Goal: Task Accomplishment & Management: Manage account settings

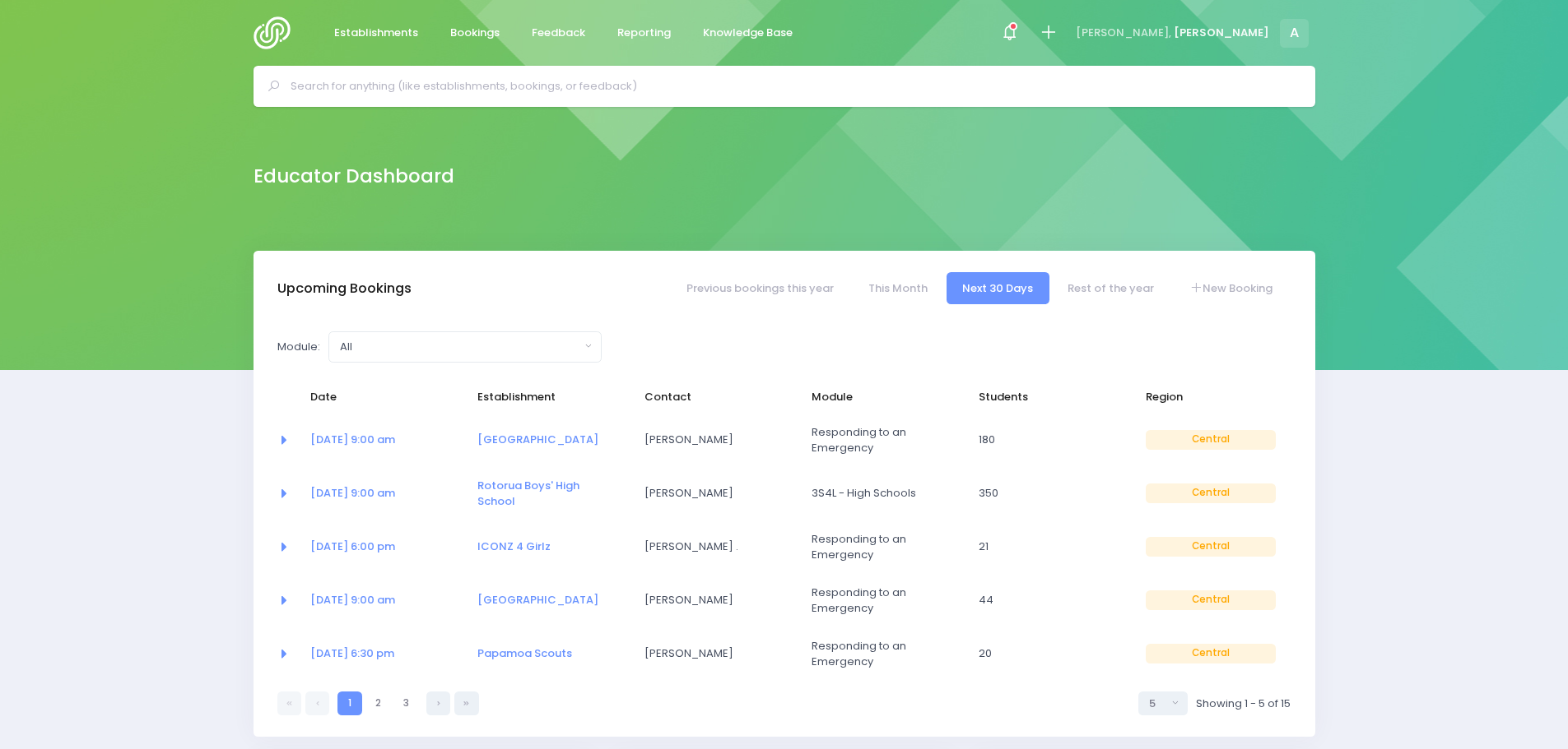
select select "5"
click at [911, 292] on link "This Month" at bounding box center [898, 288] width 91 height 32
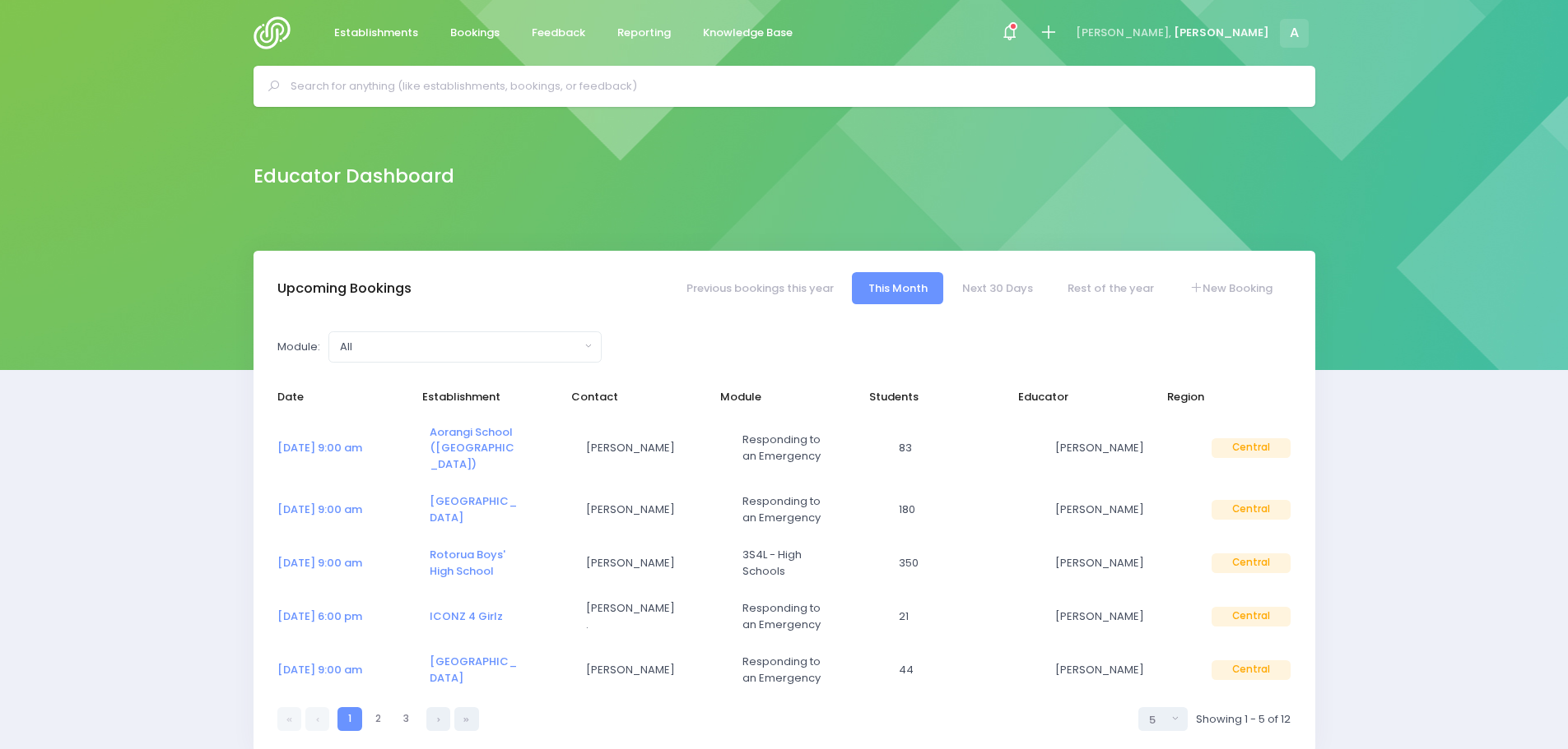
select select "5"
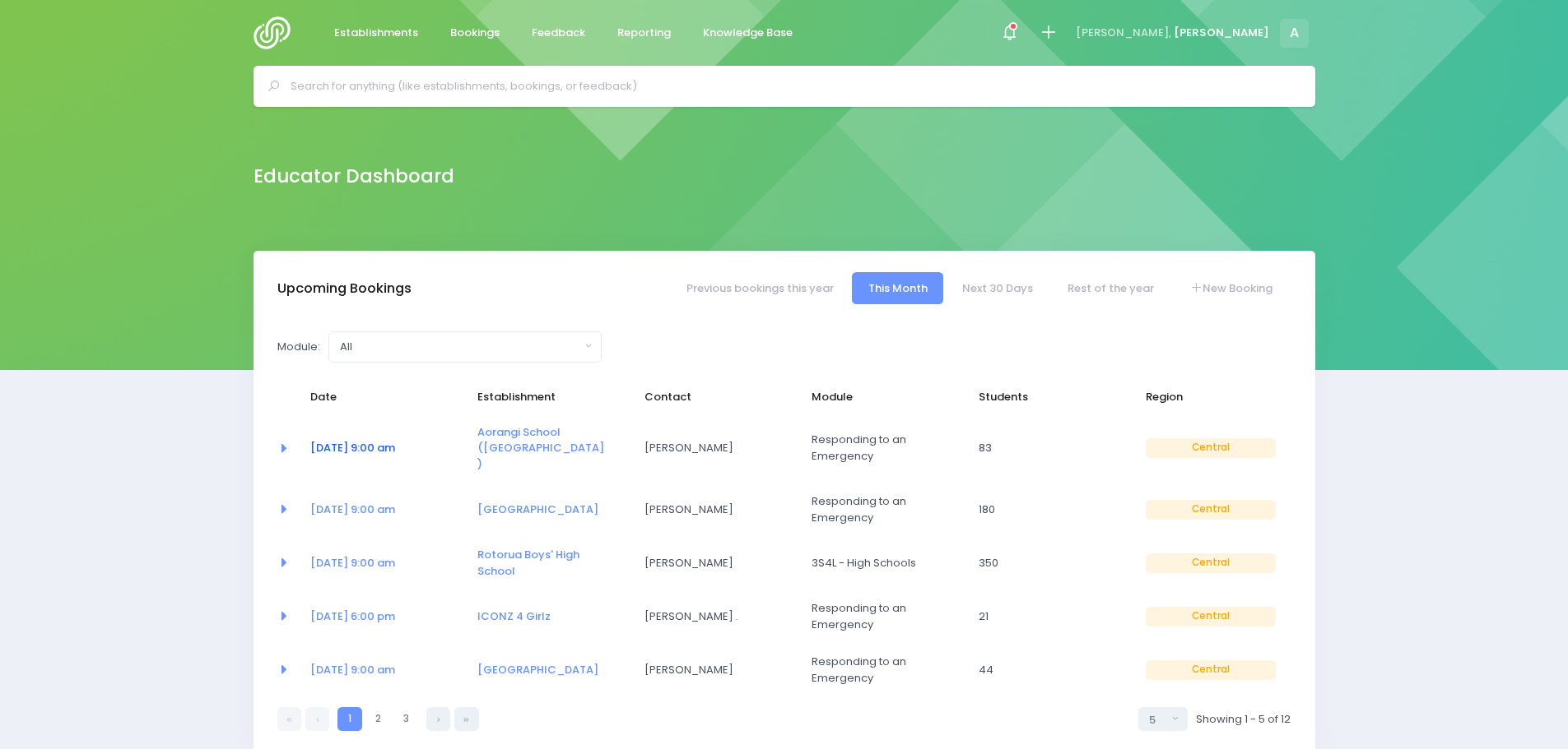
click at [355, 446] on link "06 Oct at 9:00 am" at bounding box center [352, 448] width 85 height 15
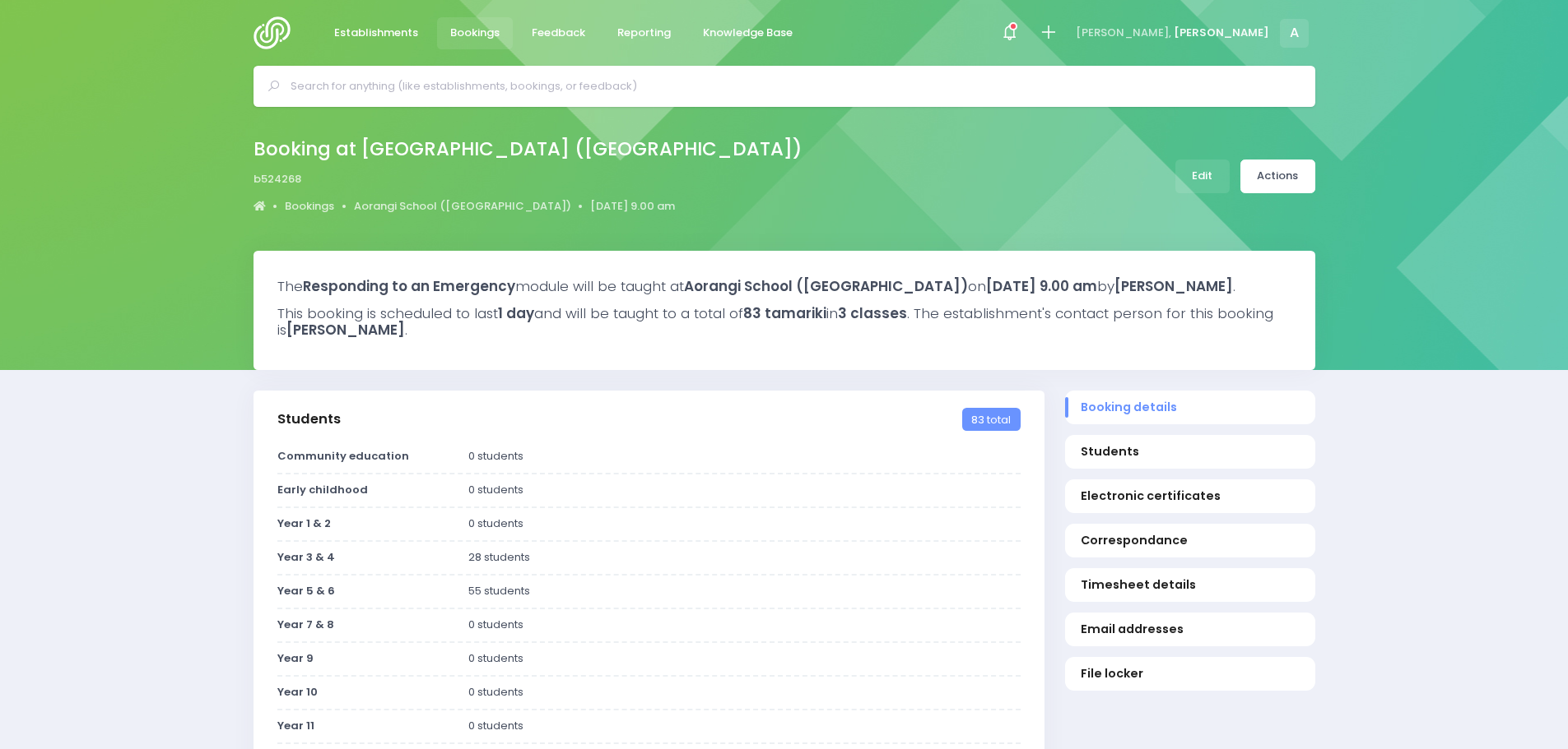
select select "5"
click at [1207, 179] on link "Edit" at bounding box center [1202, 176] width 54 height 33
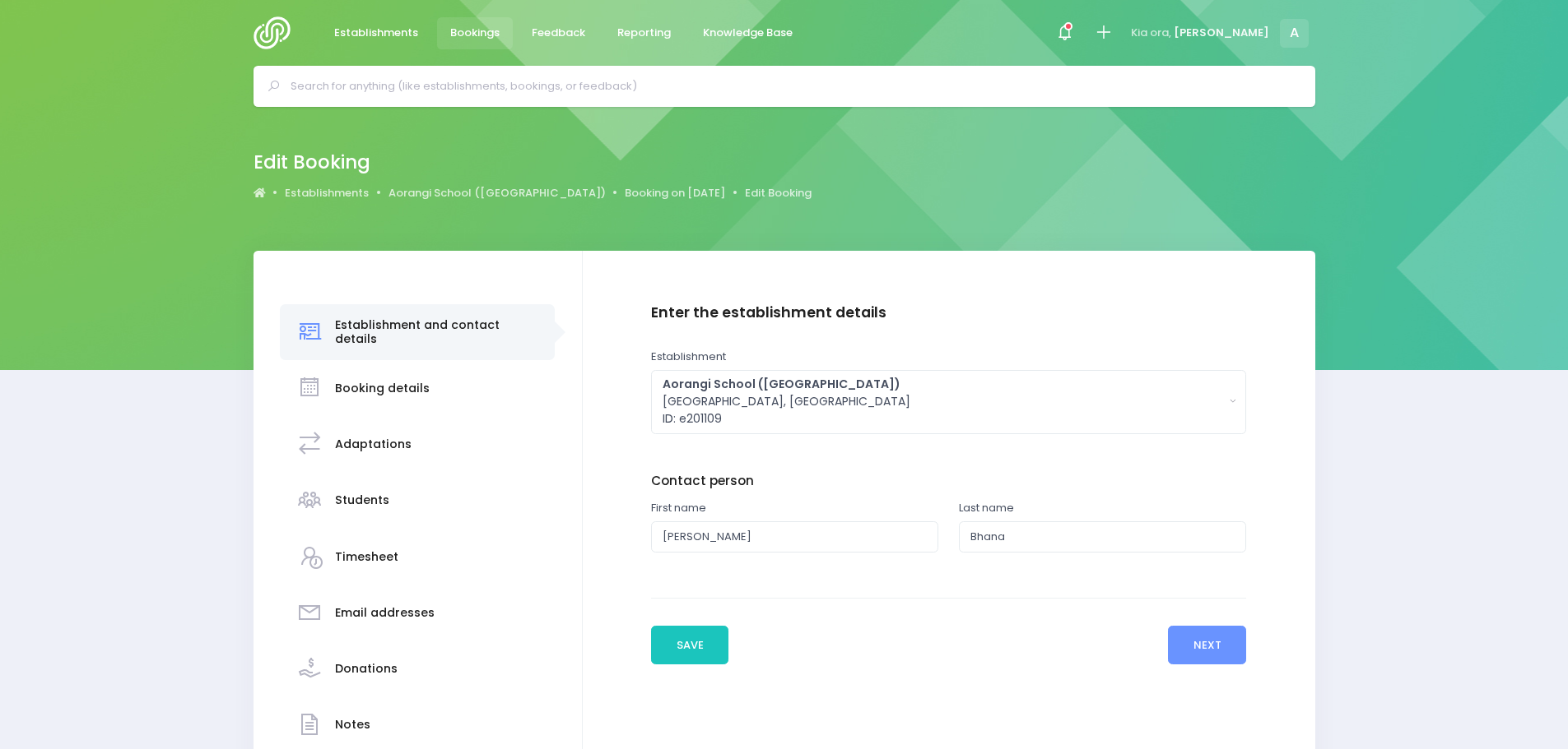
click at [350, 502] on h3 "Students" at bounding box center [361, 500] width 54 height 14
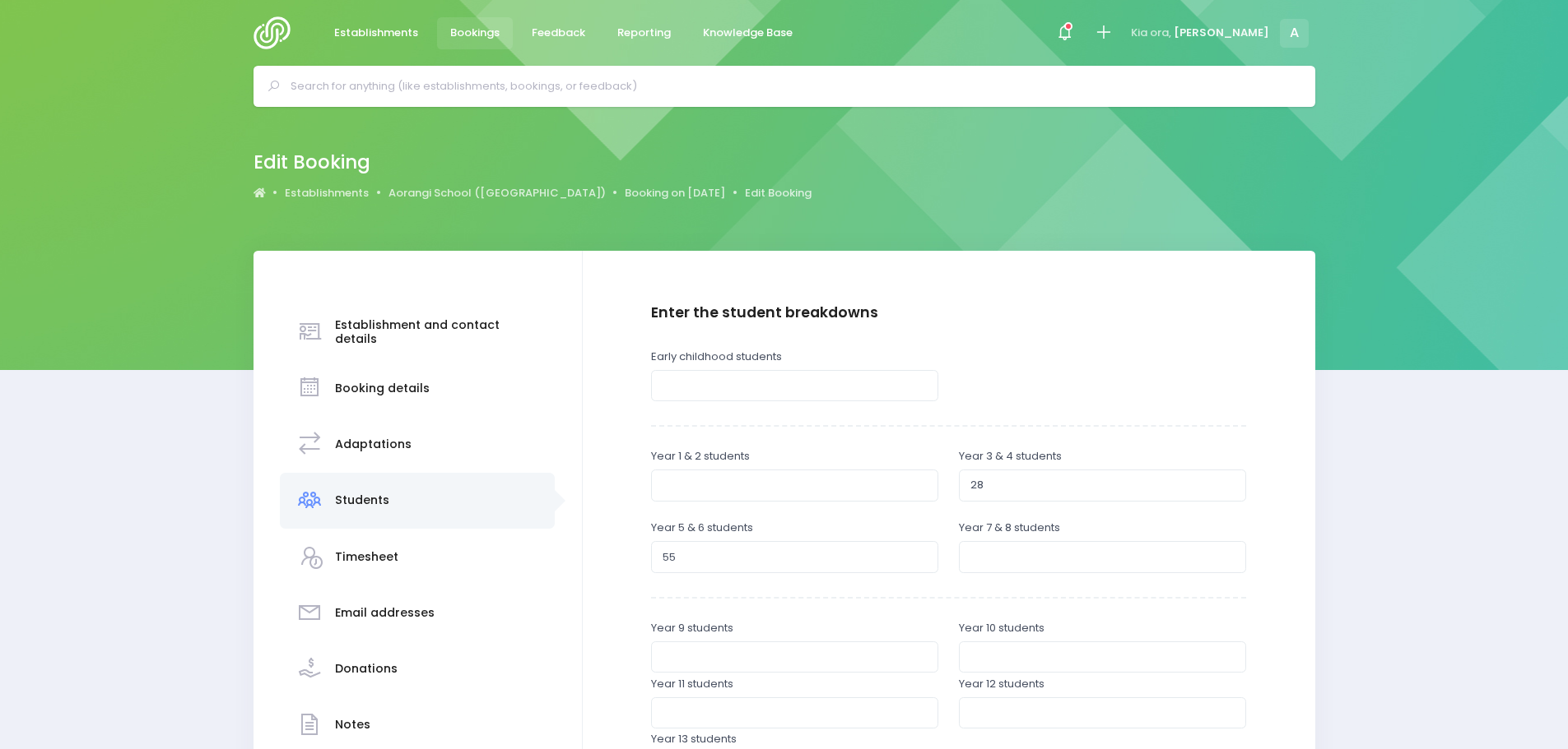
scroll to position [83, 0]
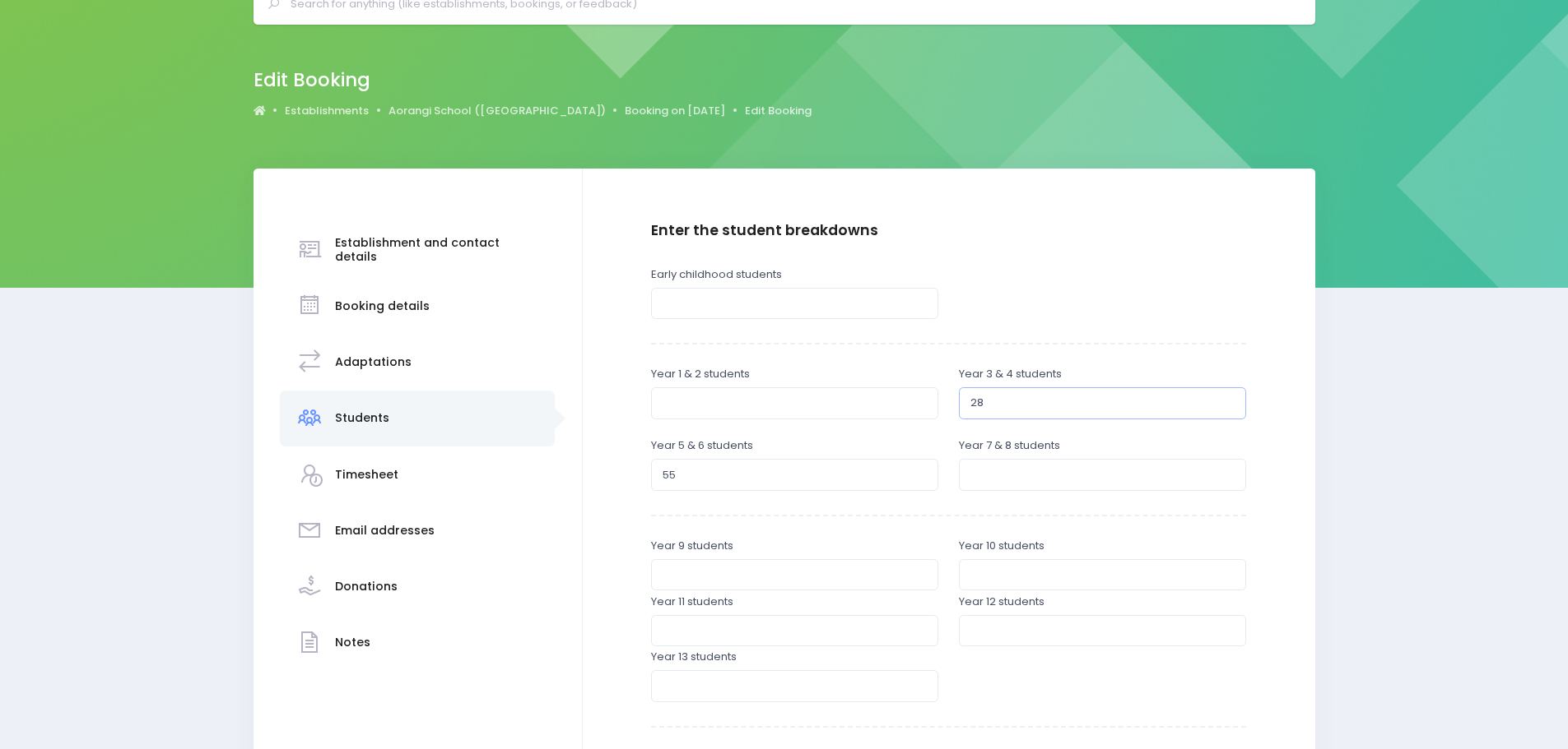
click at [1003, 407] on input "28" at bounding box center [1102, 403] width 287 height 31
type input "25"
click at [707, 481] on input "55" at bounding box center [795, 474] width 287 height 31
type input "5"
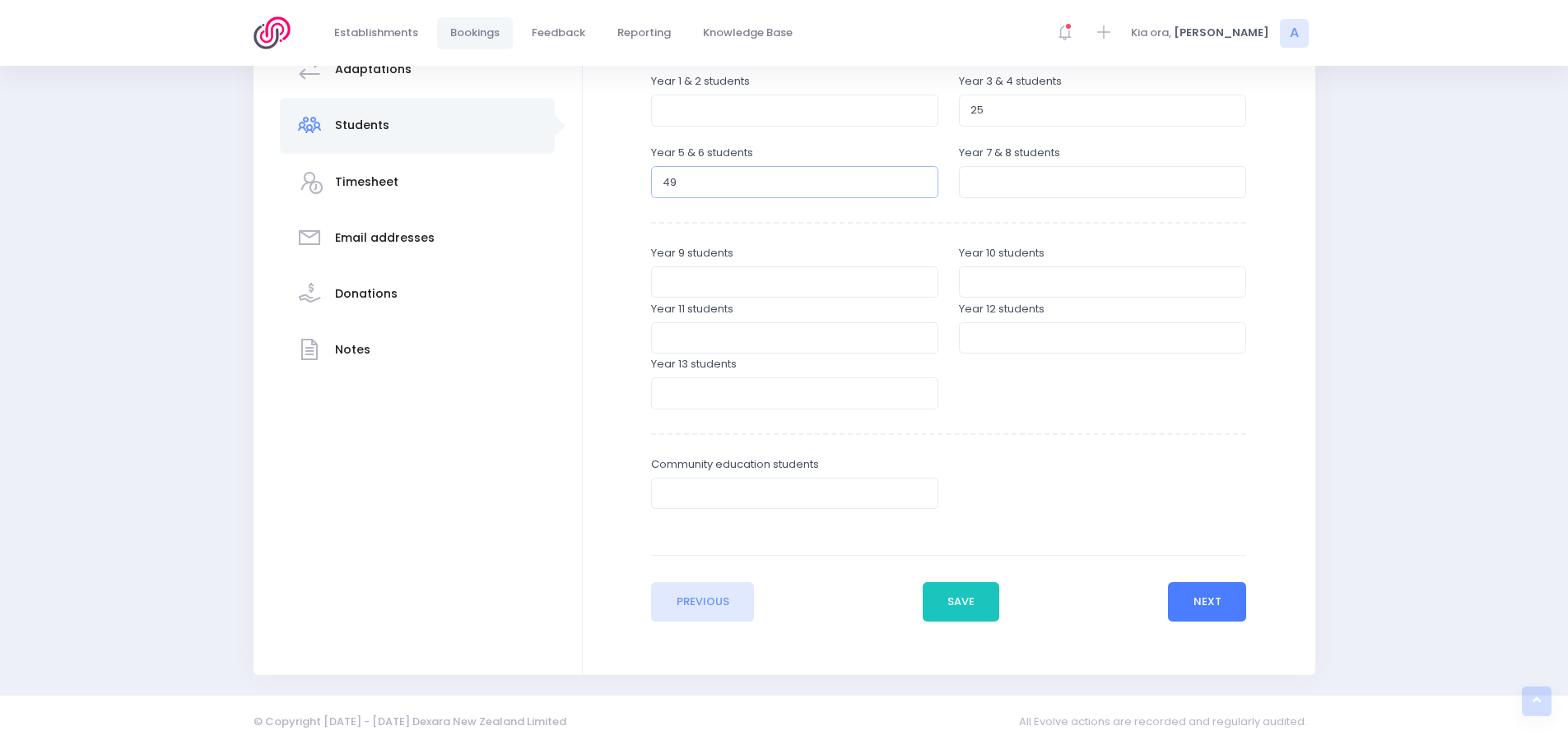
type input "49"
click at [1193, 604] on button "Next" at bounding box center [1207, 603] width 78 height 40
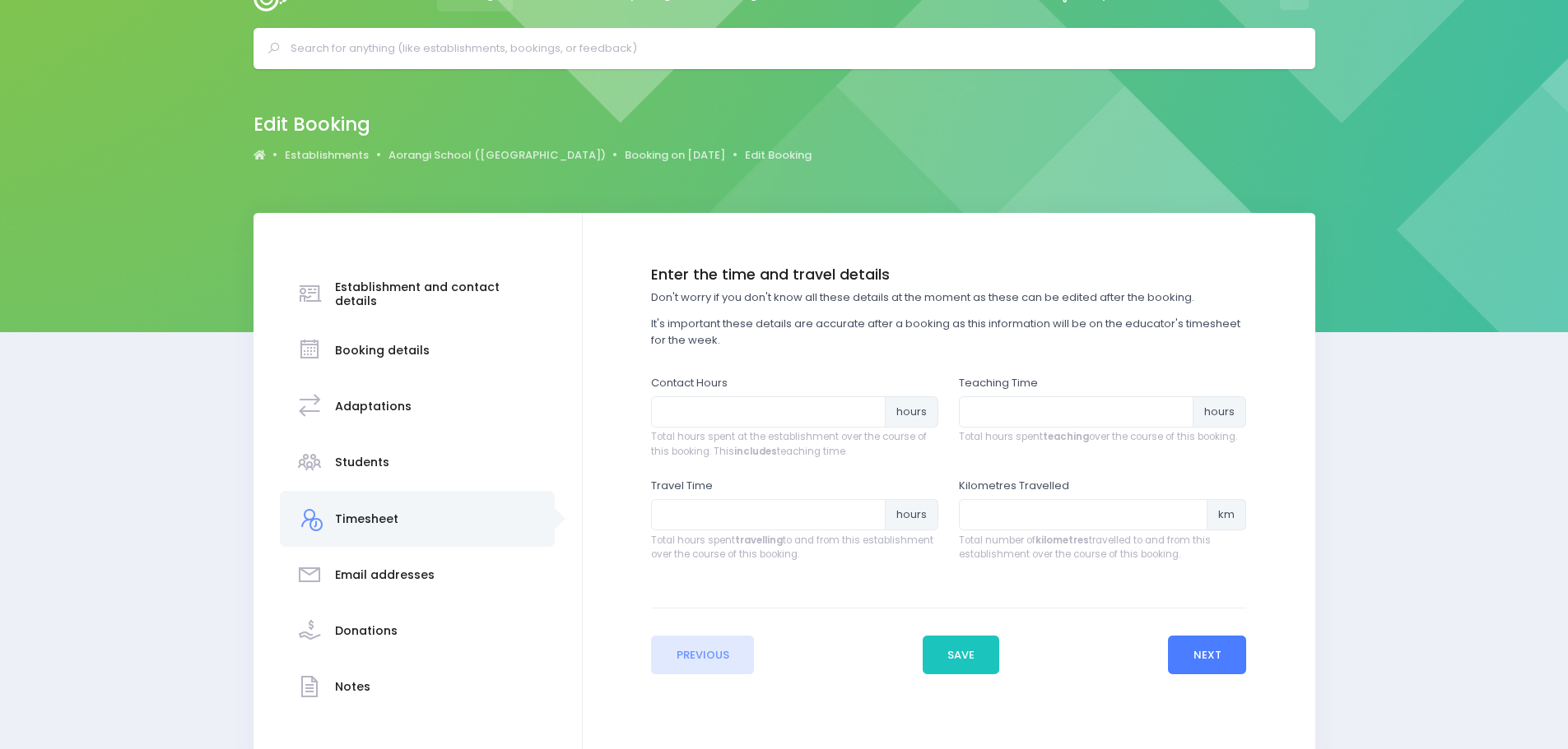
scroll to position [0, 0]
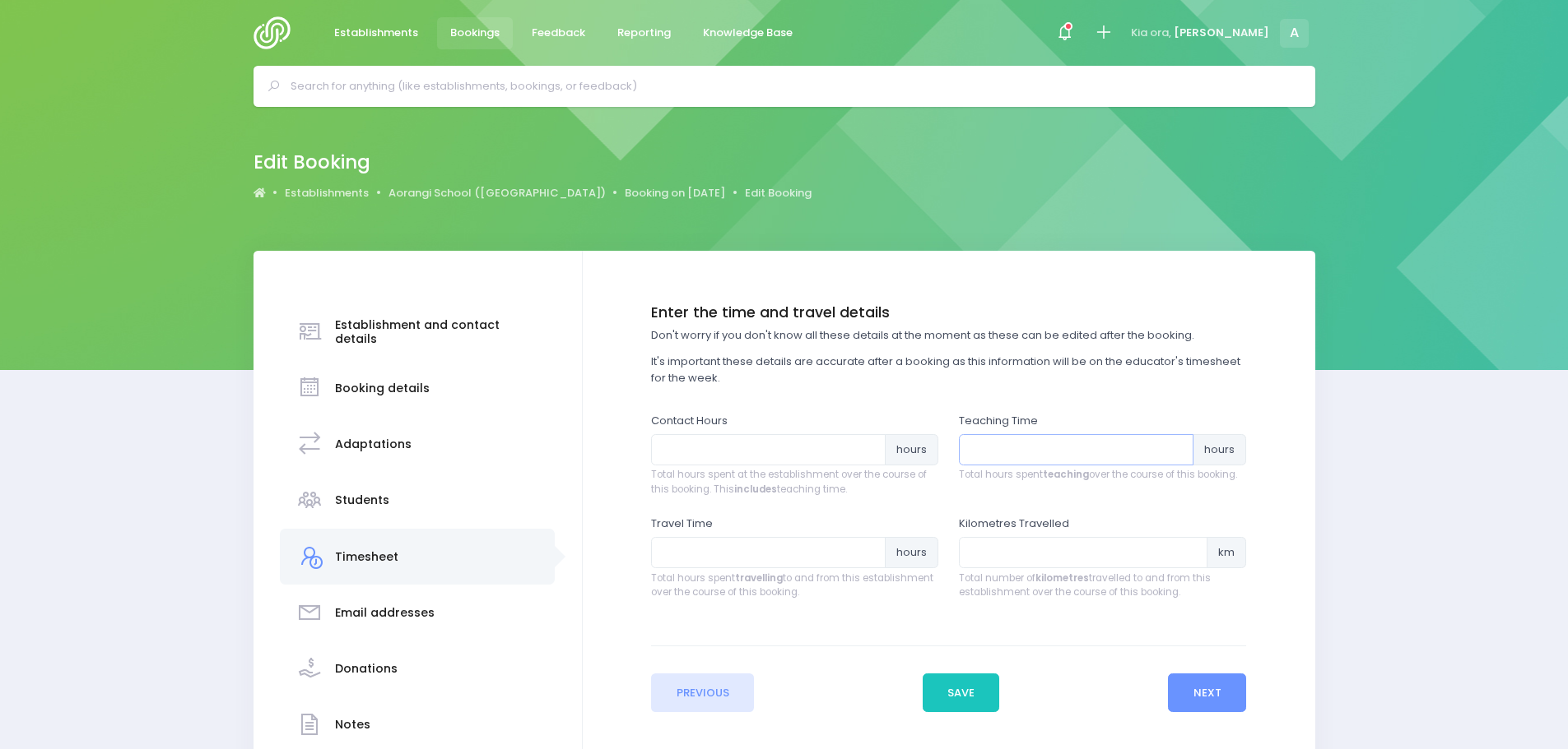
click at [1077, 444] on input "number" at bounding box center [1075, 450] width 235 height 31
type input "4.25"
click at [1094, 553] on input "number" at bounding box center [1082, 552] width 248 height 31
type input "6"
click at [682, 547] on input "number" at bounding box center [768, 552] width 235 height 31
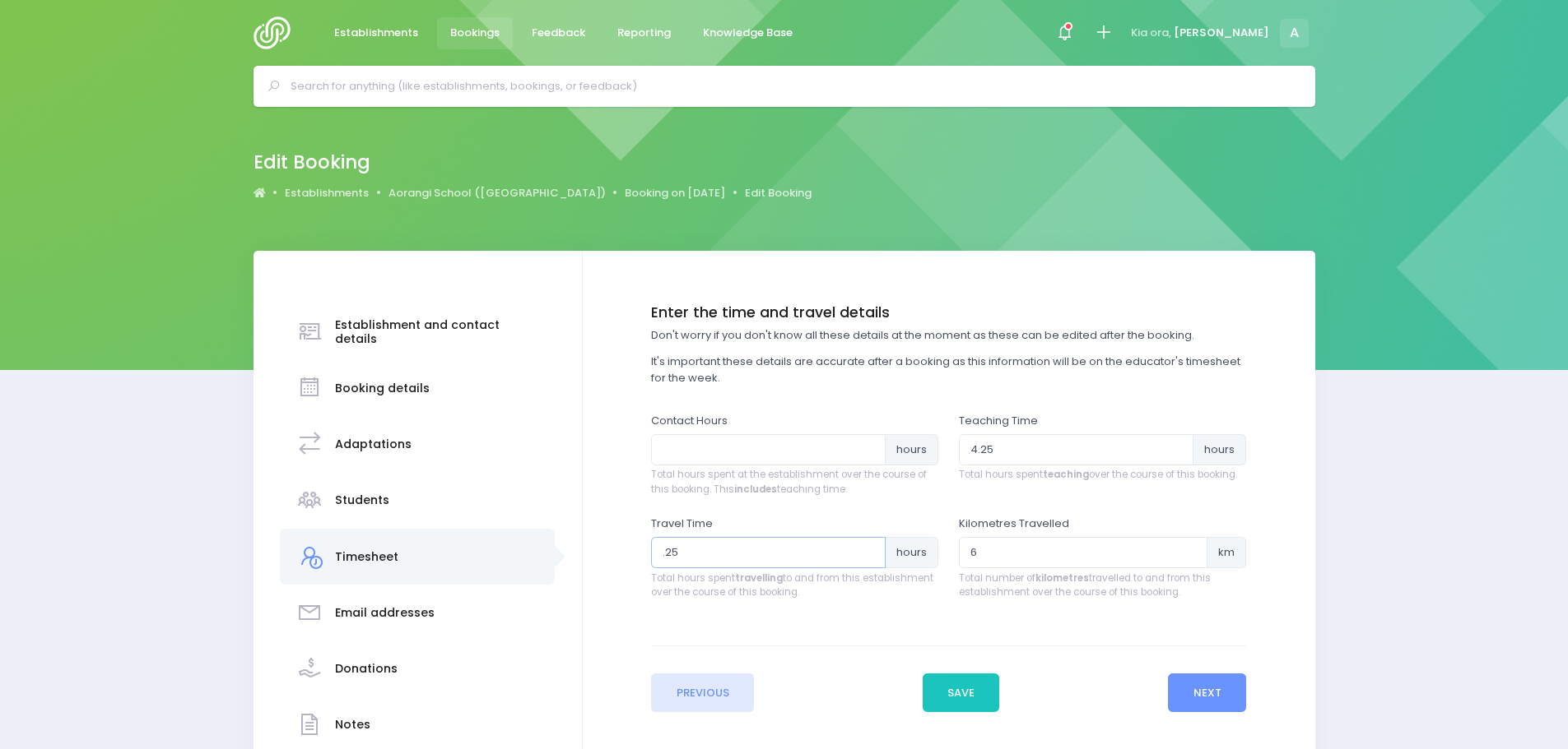
type input ".25"
click at [735, 436] on input "number" at bounding box center [768, 450] width 235 height 31
type input "5.5"
click at [962, 708] on button "Save" at bounding box center [960, 694] width 77 height 40
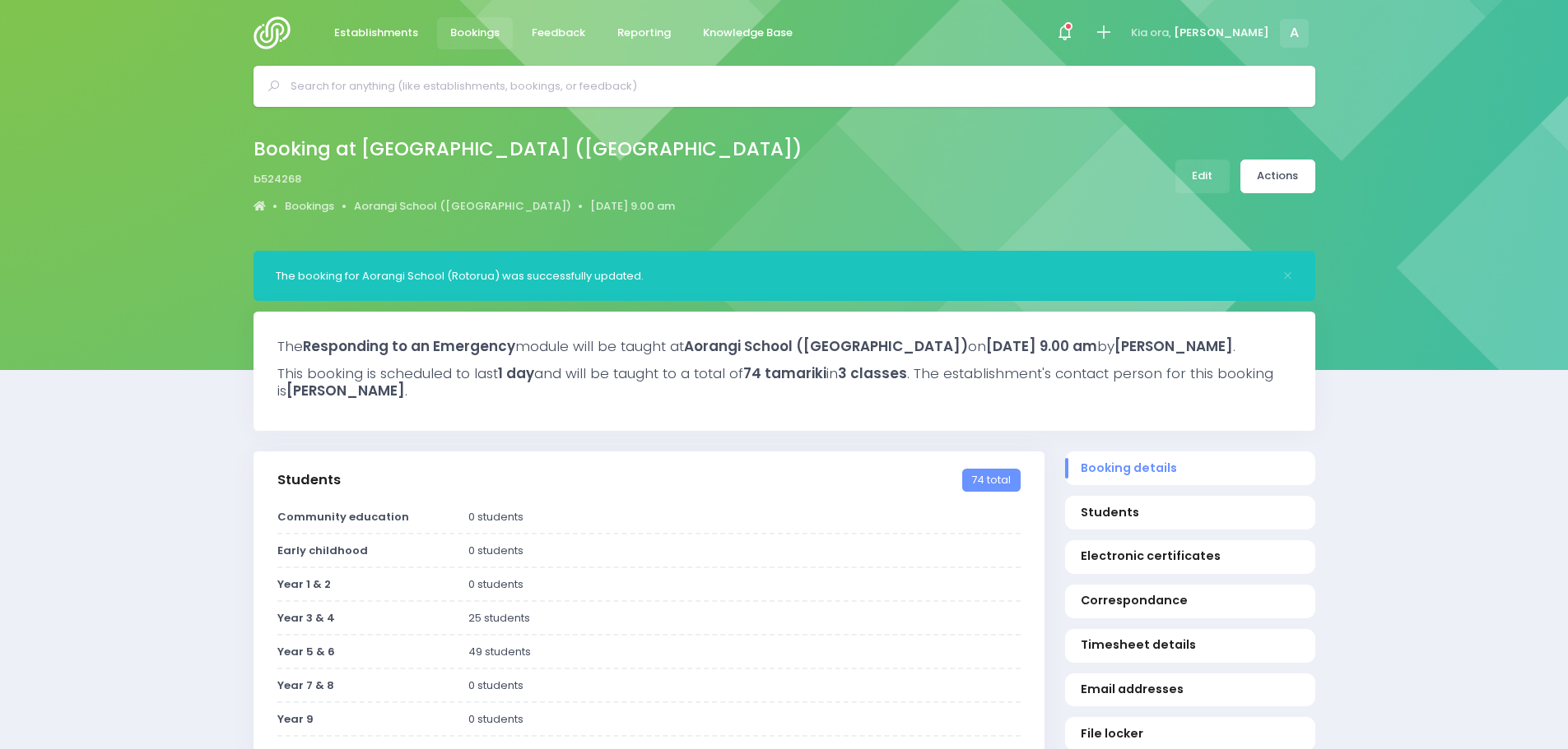
select select "5"
click at [1293, 182] on link "Actions" at bounding box center [1277, 176] width 75 height 33
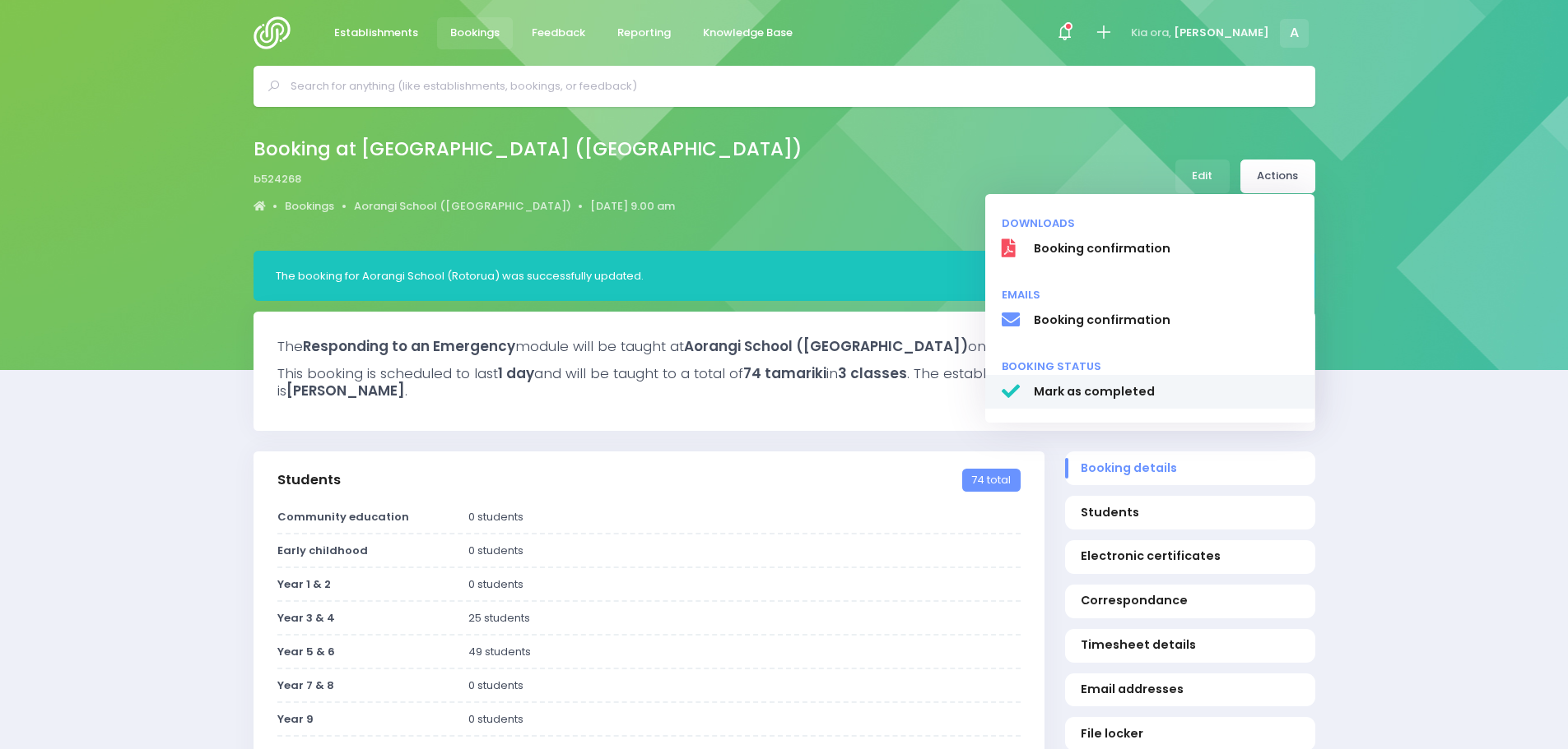
click at [1055, 388] on span "Mark as completed" at bounding box center [1165, 392] width 265 height 17
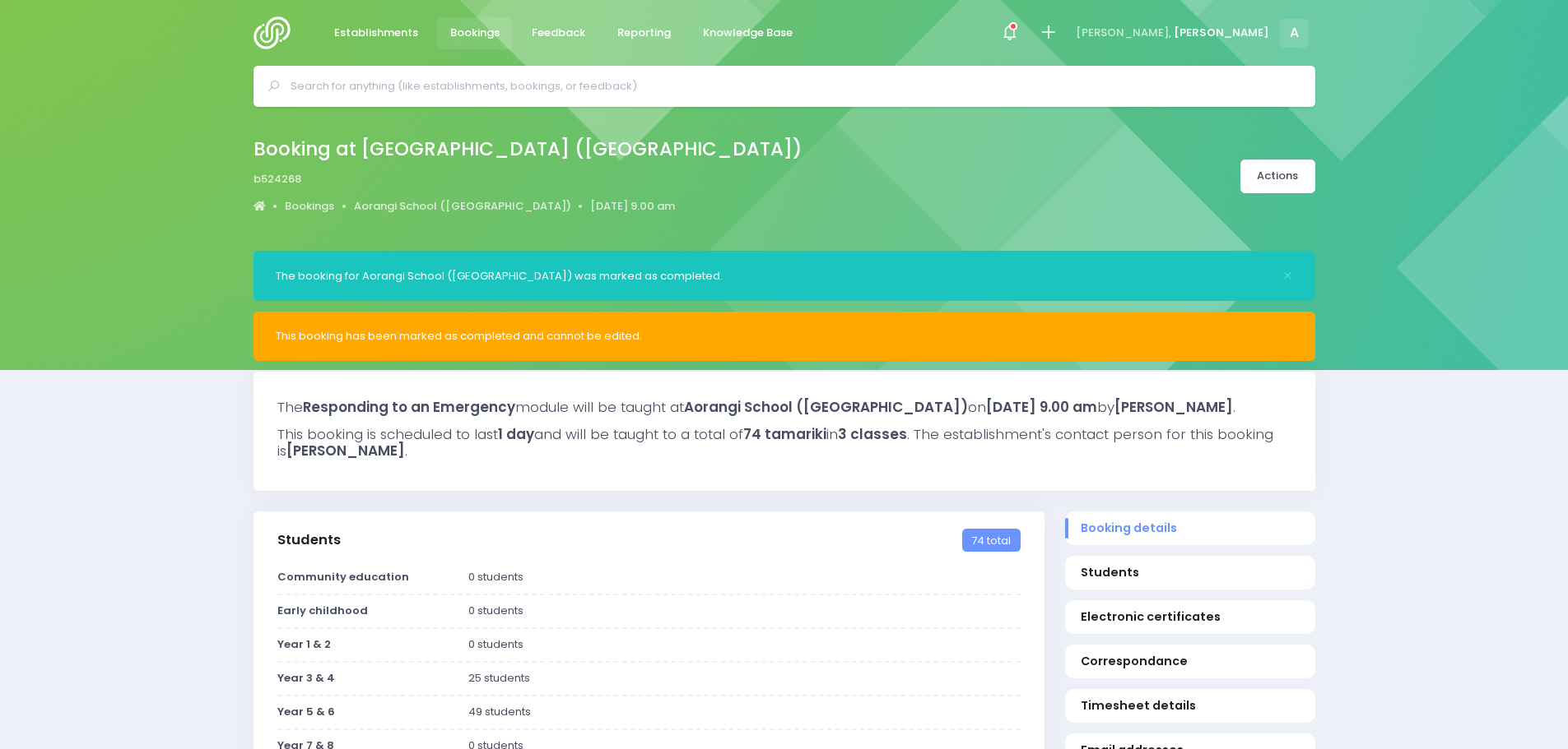
select select "5"
click at [1018, 28] on icon at bounding box center [1010, 32] width 19 height 19
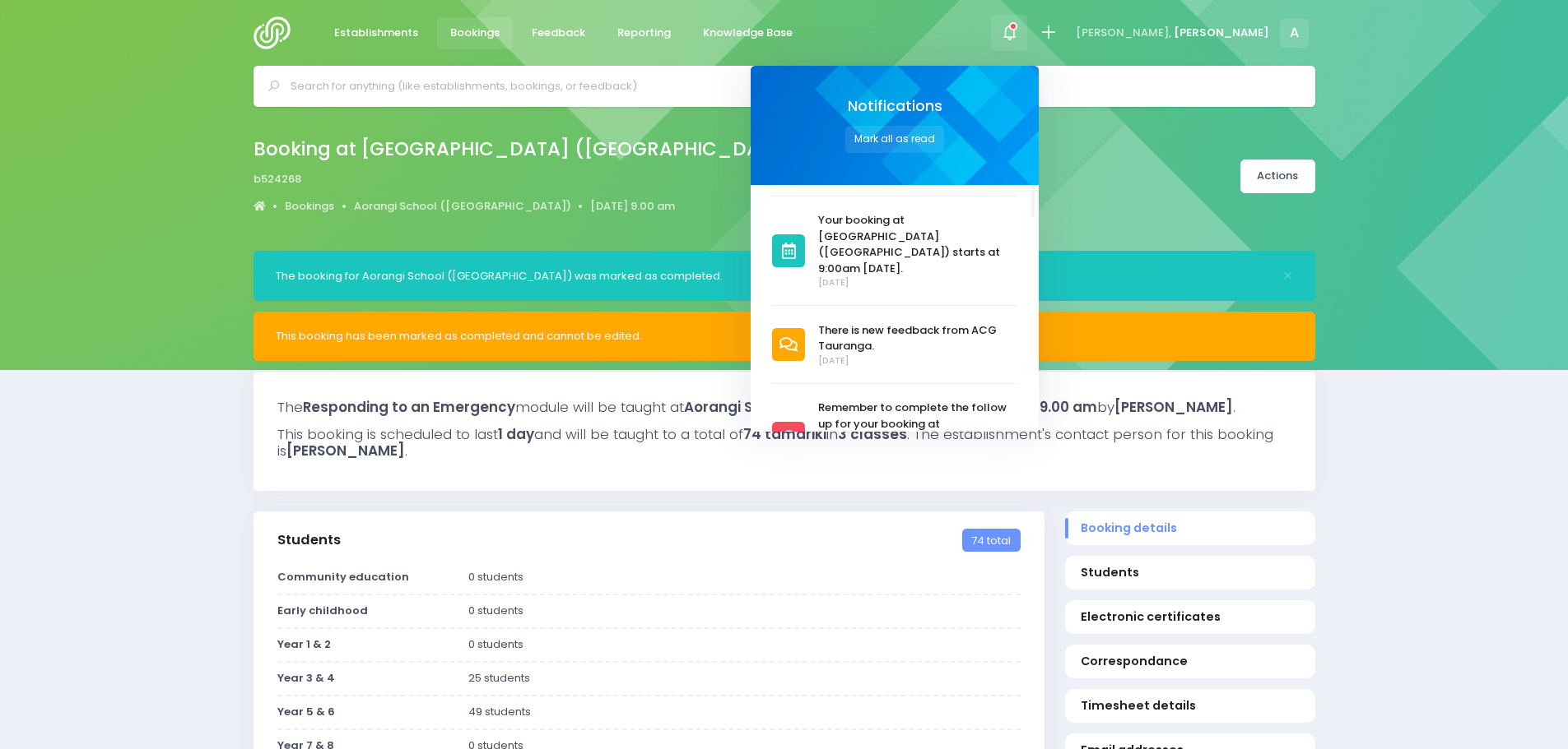
scroll to position [164, 0]
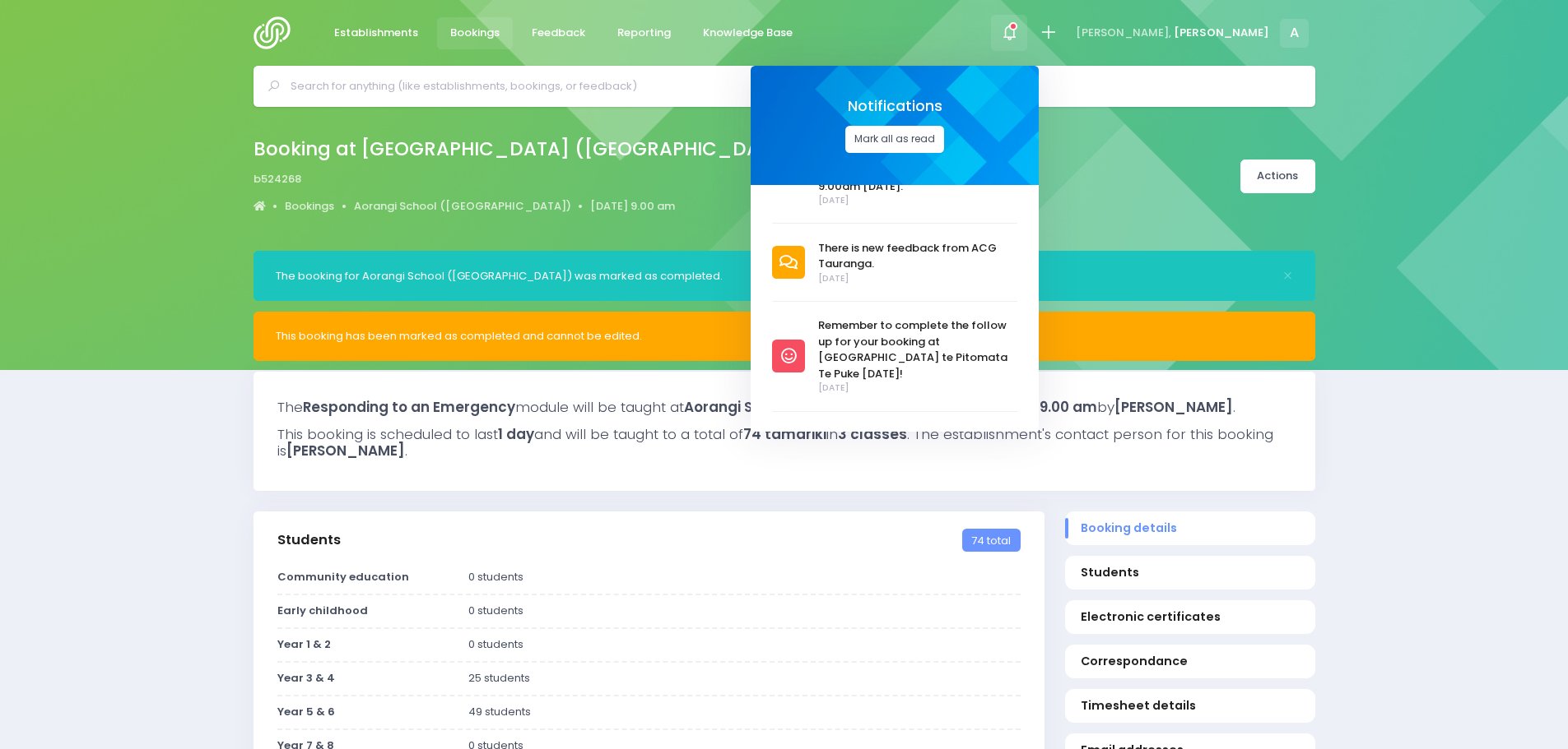
click at [944, 144] on button "Mark all as read" at bounding box center [895, 139] width 99 height 28
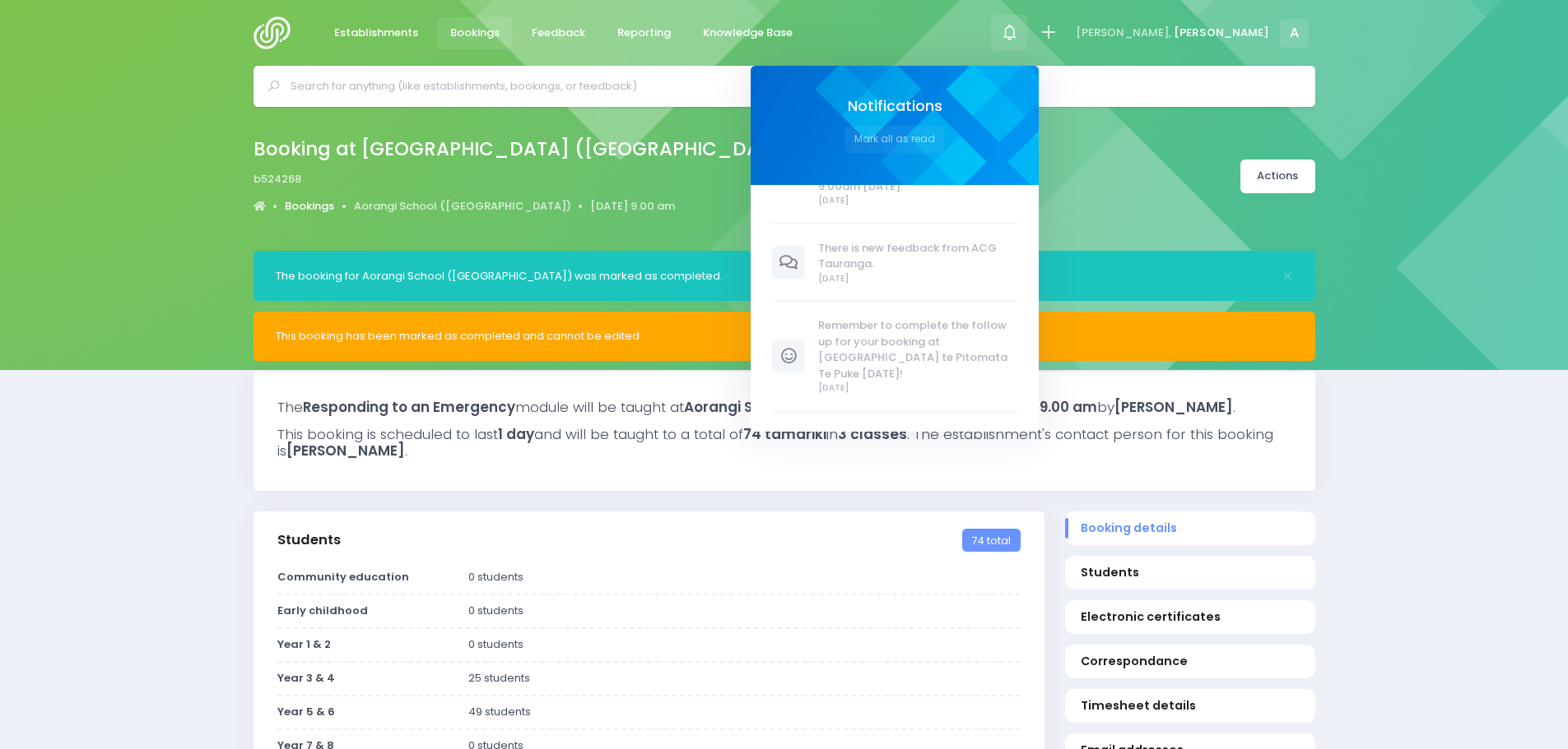
click at [309, 207] on link "Bookings" at bounding box center [309, 206] width 49 height 16
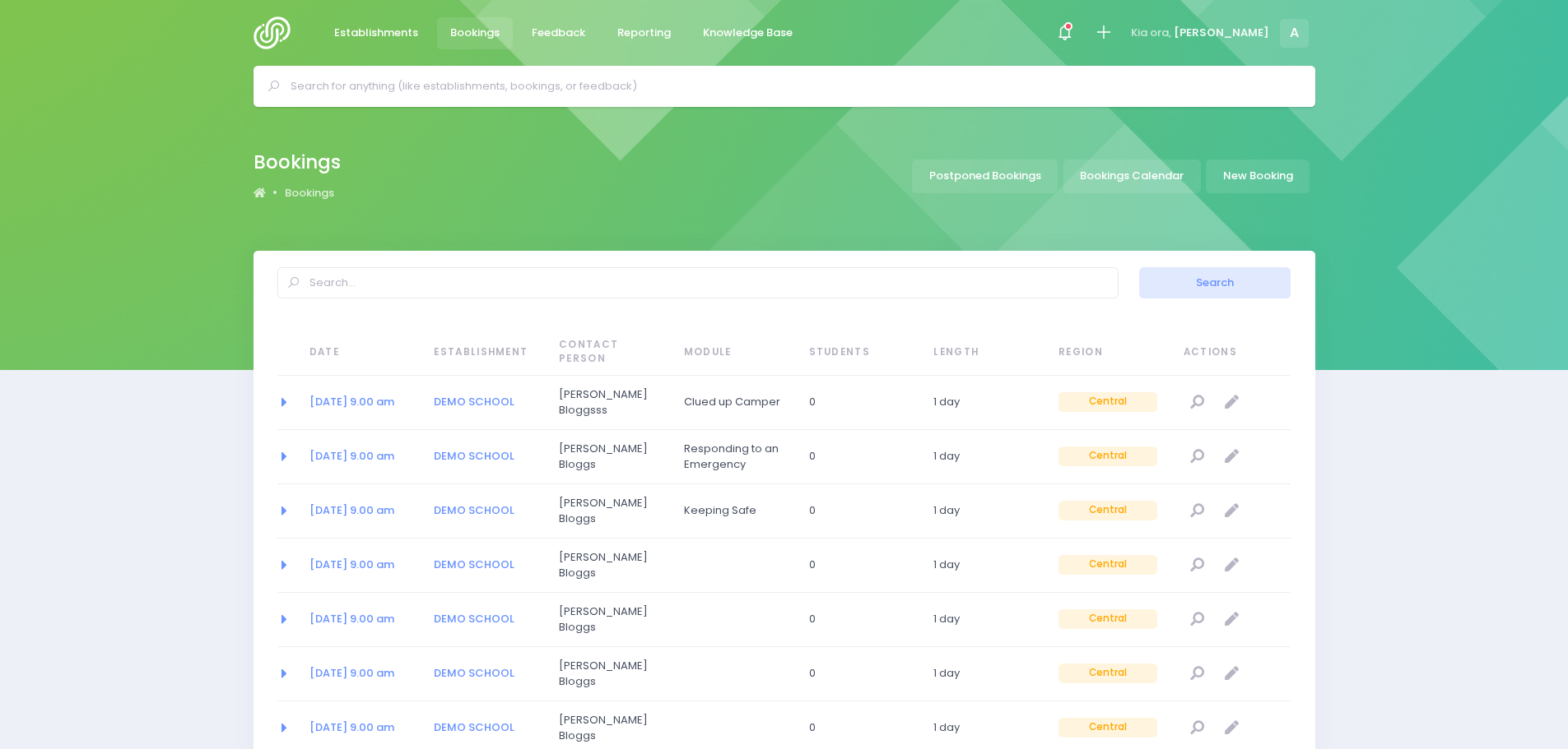
select select "20"
click at [297, 38] on img at bounding box center [277, 32] width 47 height 33
click at [278, 37] on img at bounding box center [277, 32] width 47 height 33
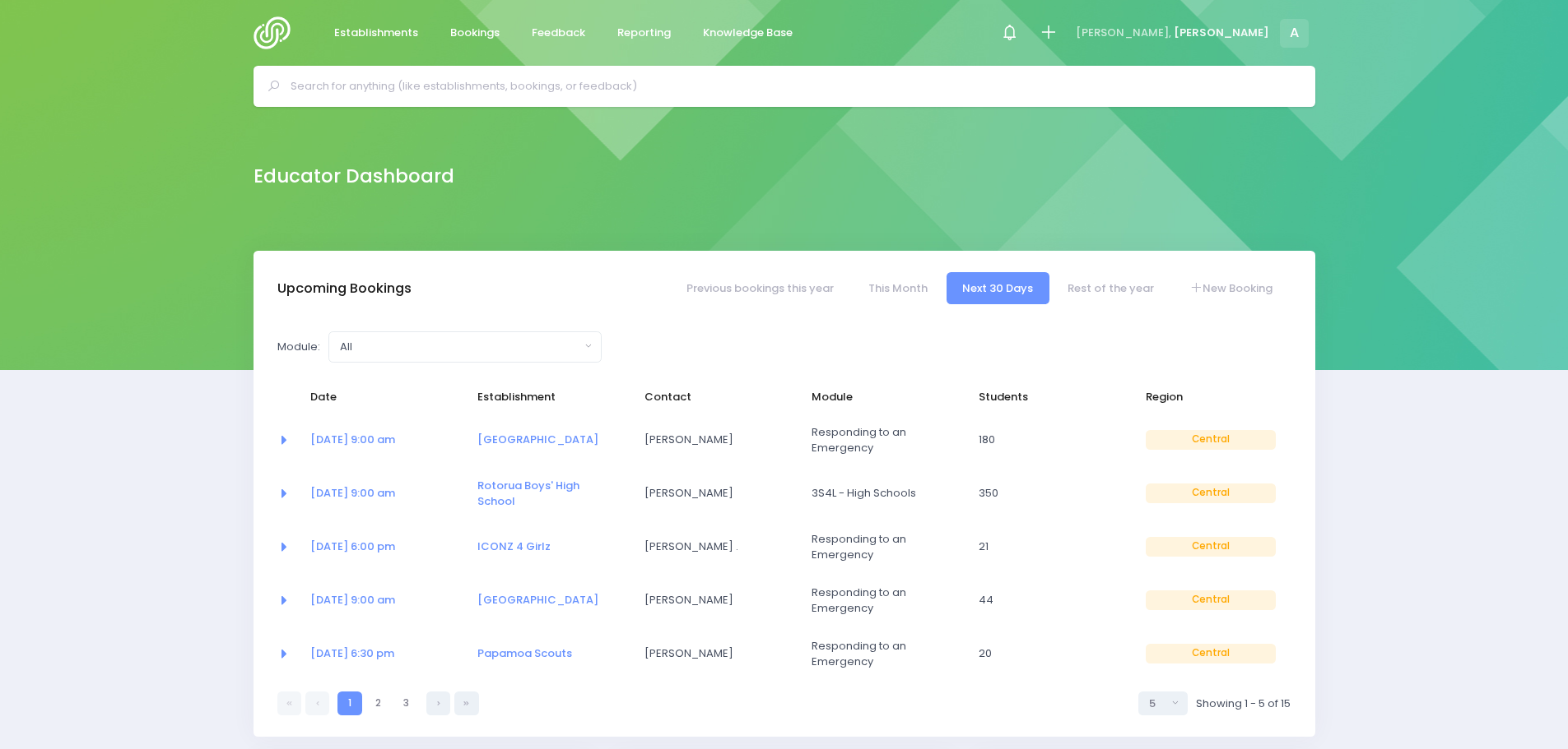
select select "5"
click at [890, 297] on link "This Month" at bounding box center [898, 288] width 91 height 32
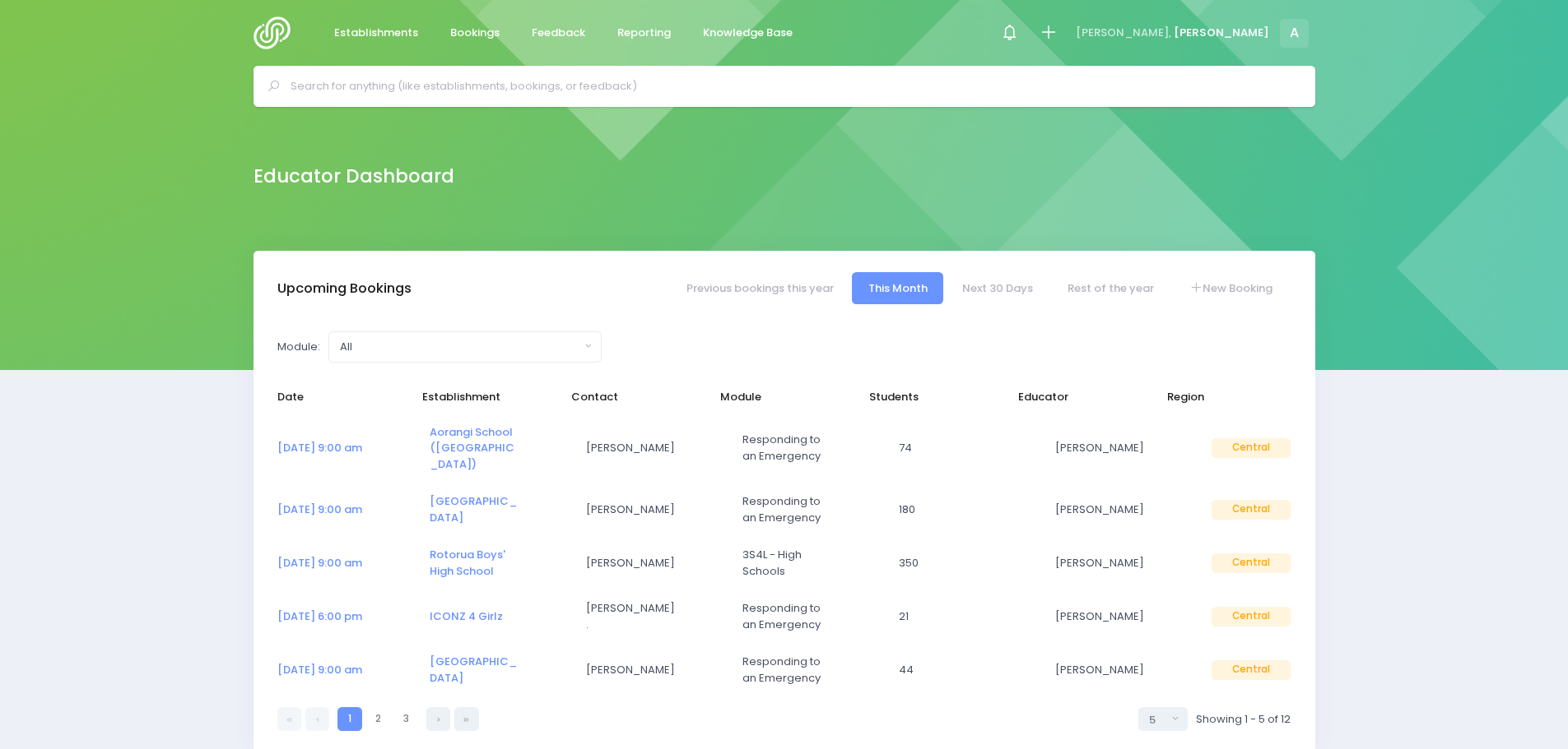
select select "5"
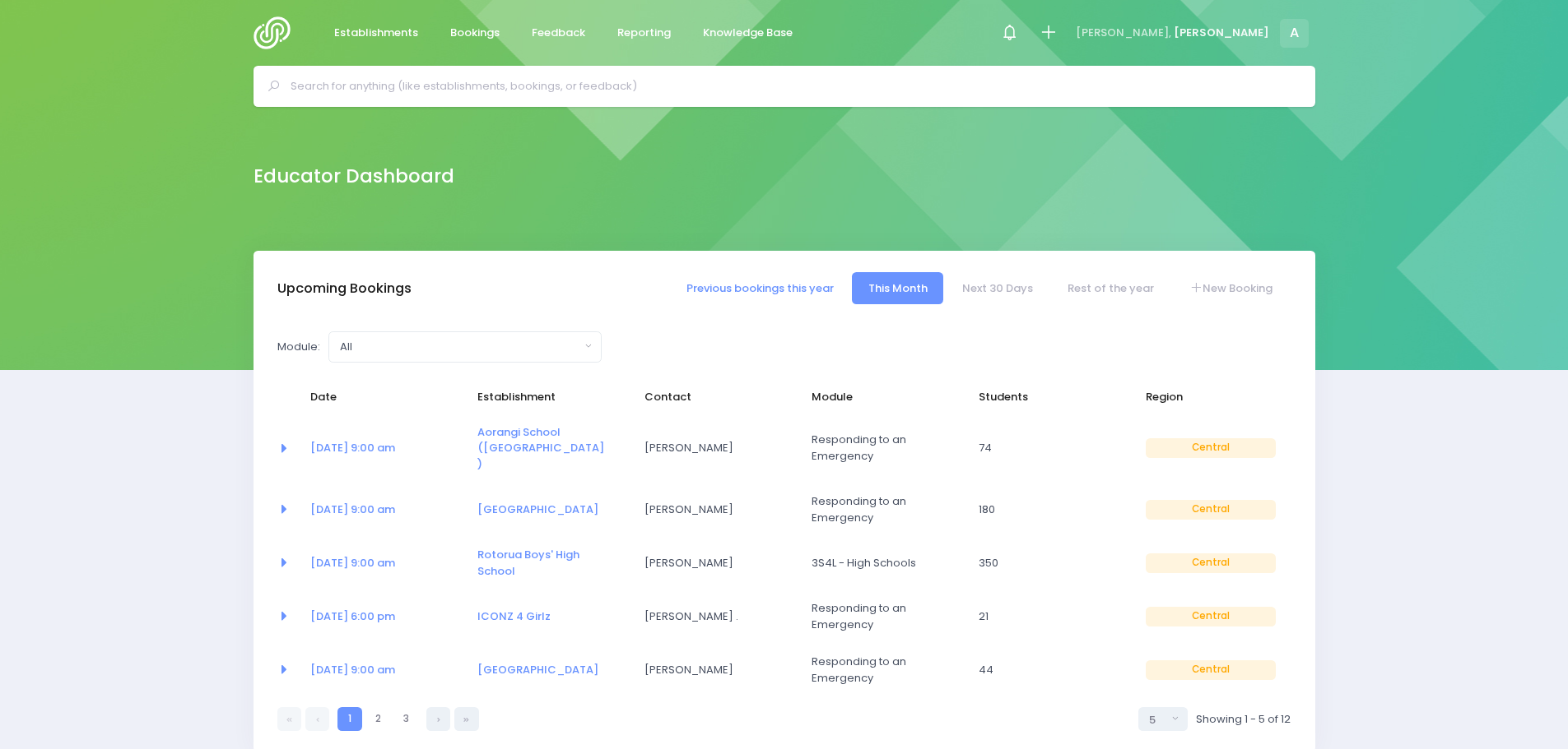
click at [793, 298] on link "Previous bookings this year" at bounding box center [759, 288] width 180 height 32
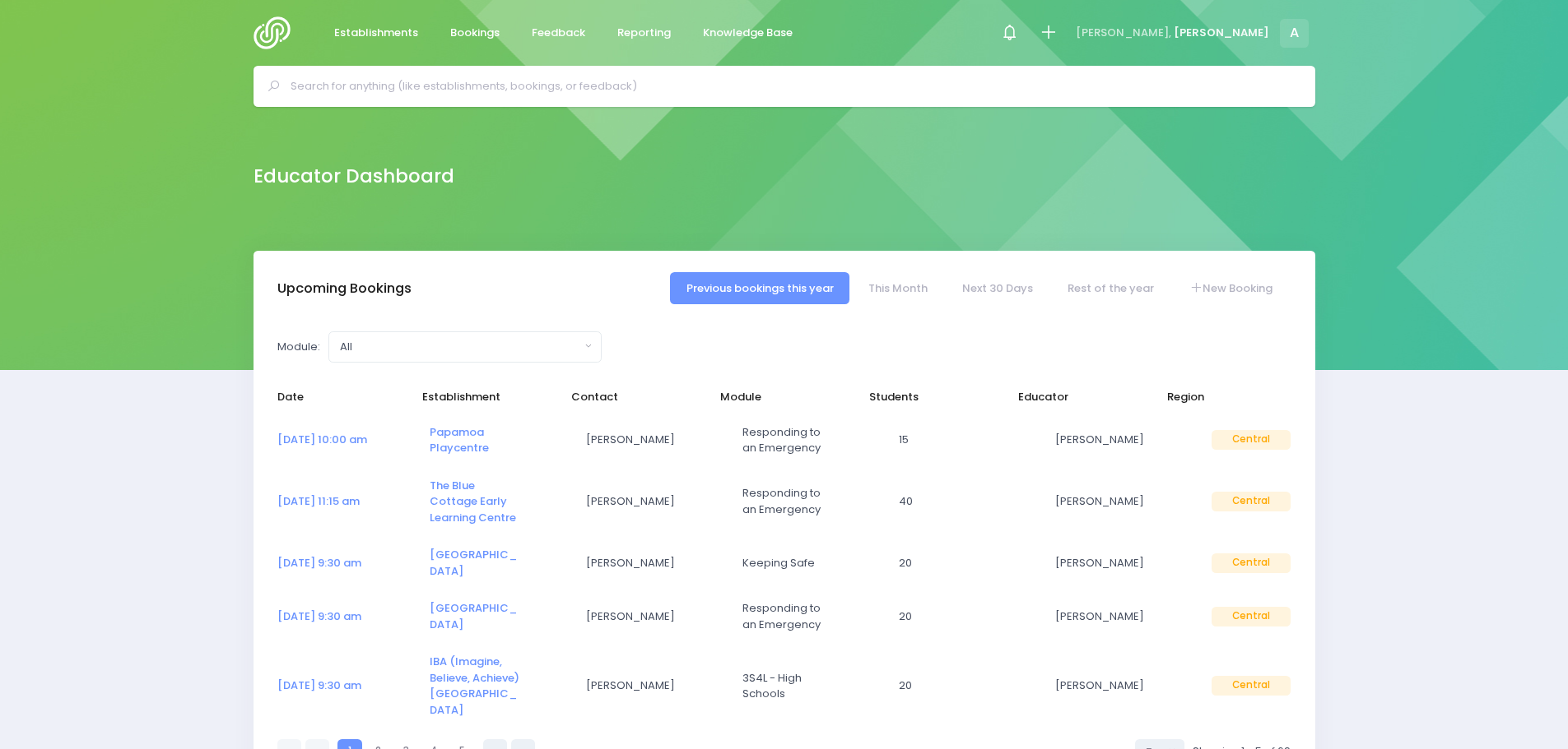
select select "5"
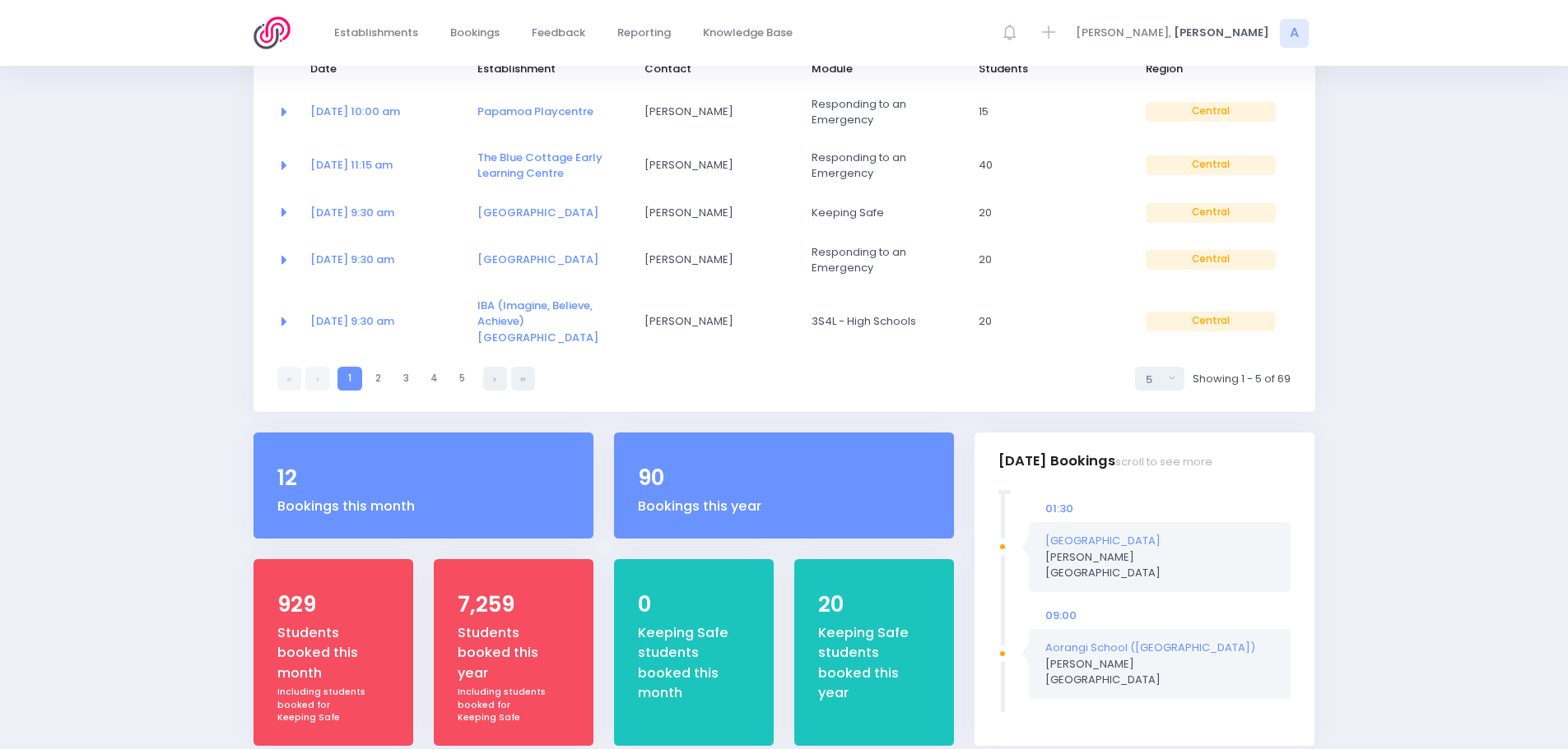
scroll to position [329, 0]
click at [462, 366] on link "5" at bounding box center [461, 377] width 24 height 24
select select "5"
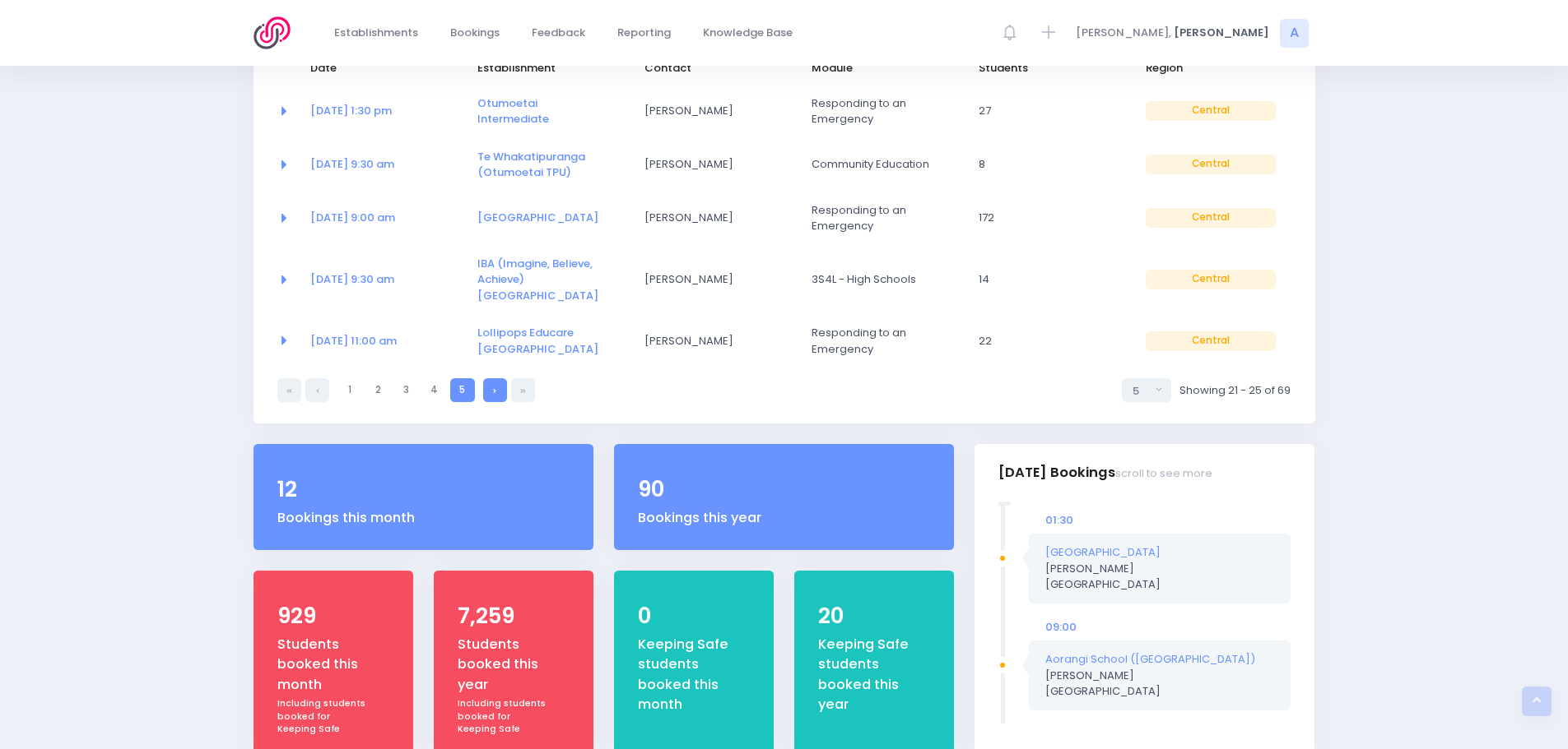
click at [491, 378] on link at bounding box center [494, 390] width 24 height 24
select select "5"
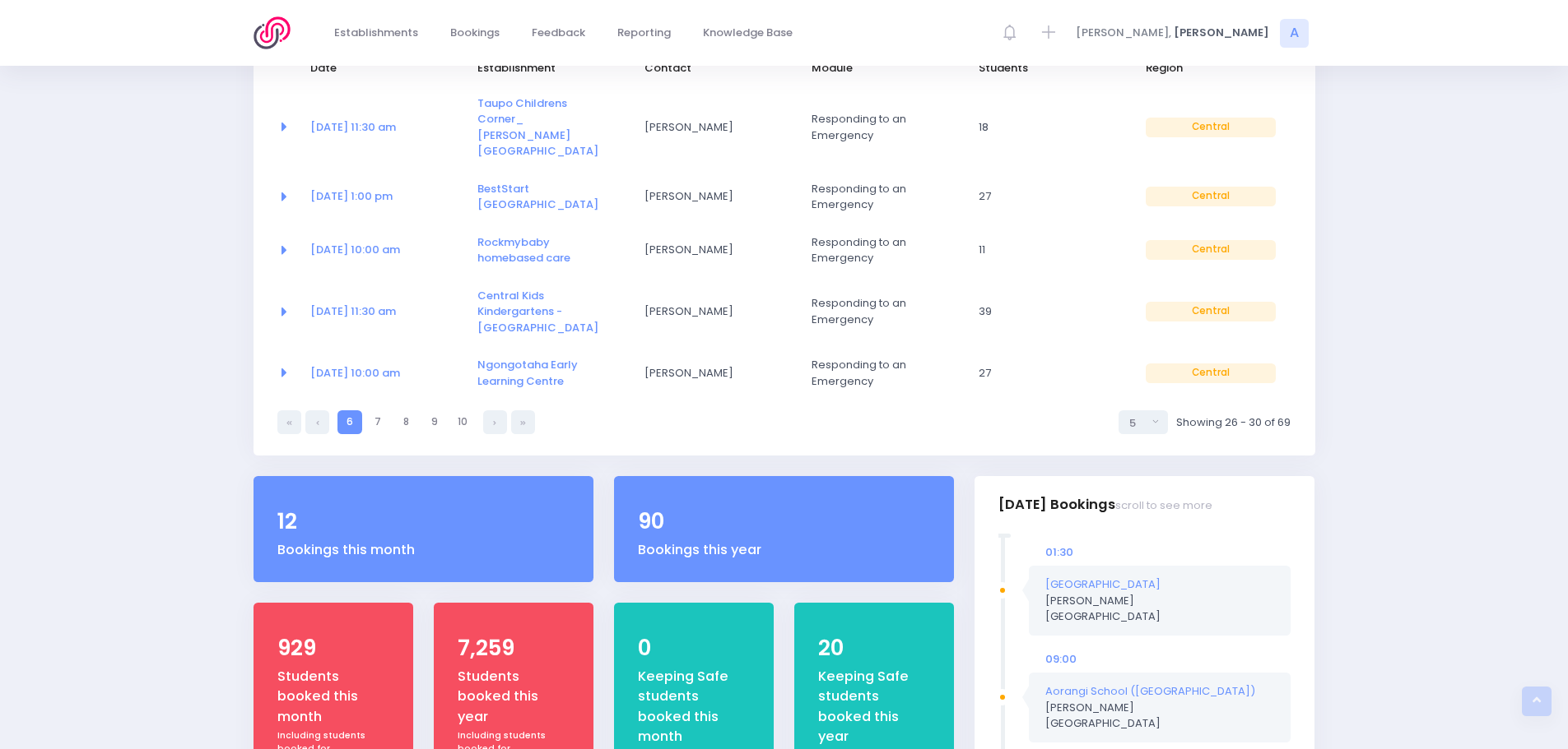
click at [451, 411] on link "10" at bounding box center [461, 422] width 24 height 24
select select "5"
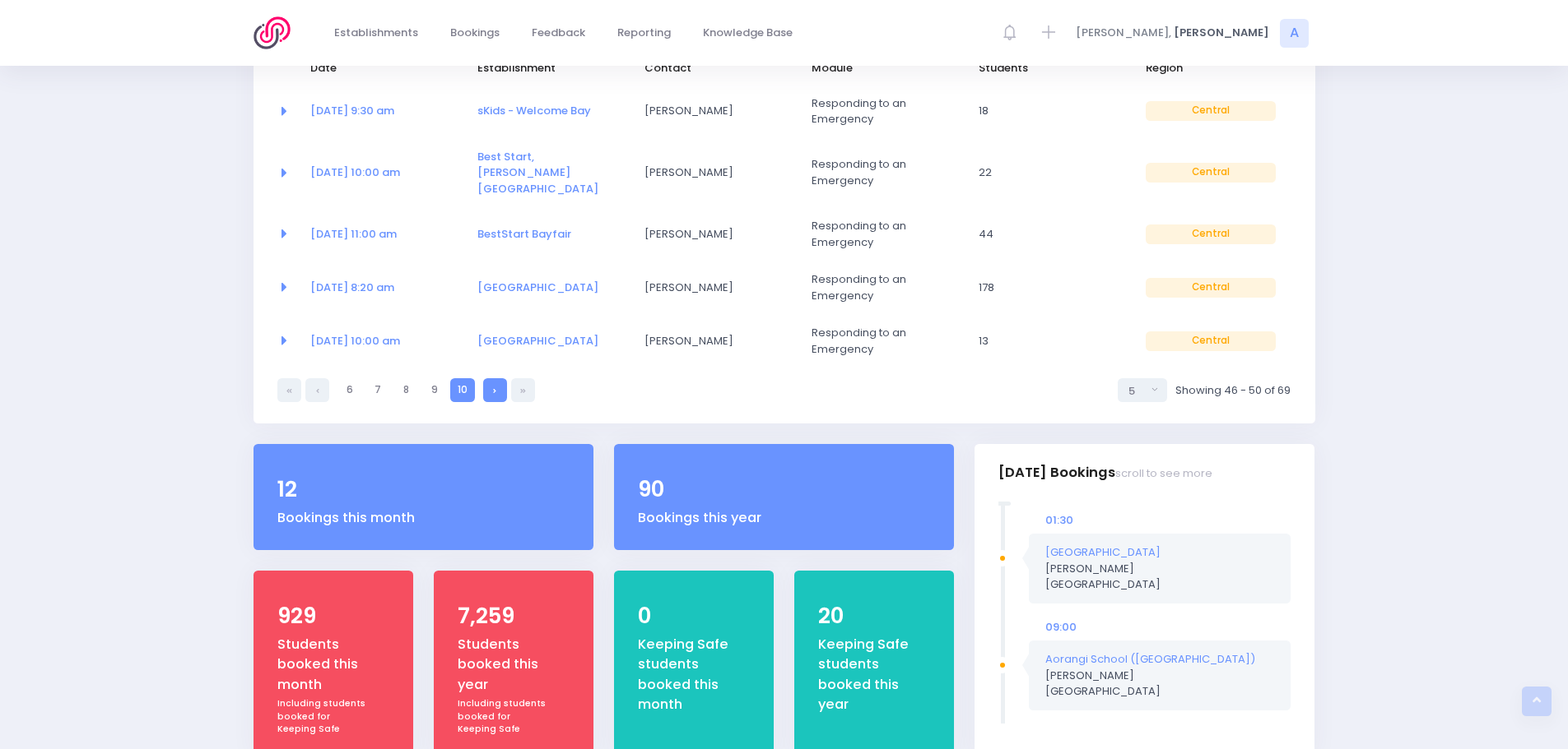
click at [493, 384] on link at bounding box center [494, 390] width 24 height 24
select select "5"
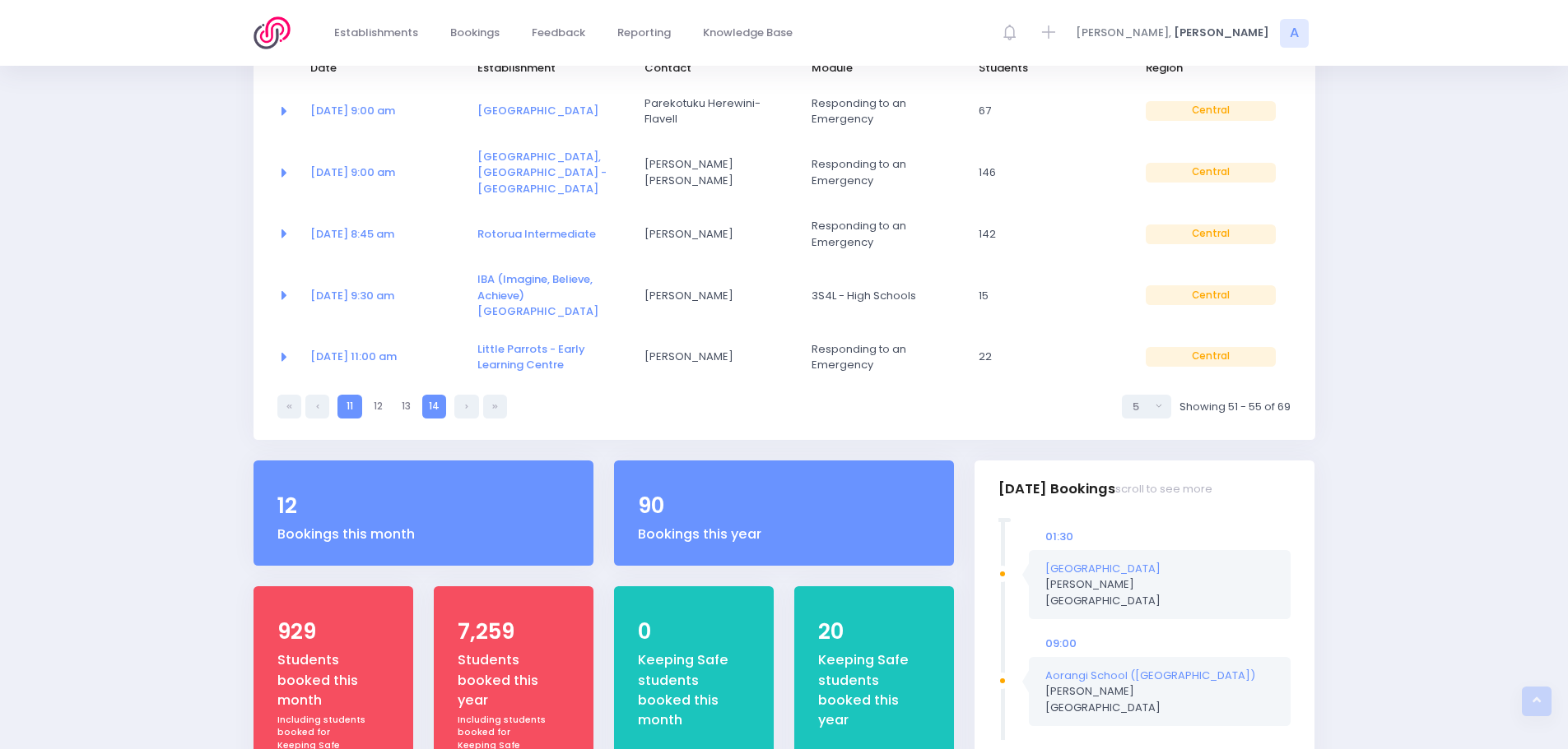
click at [434, 394] on link "14" at bounding box center [434, 406] width 24 height 24
select select "5"
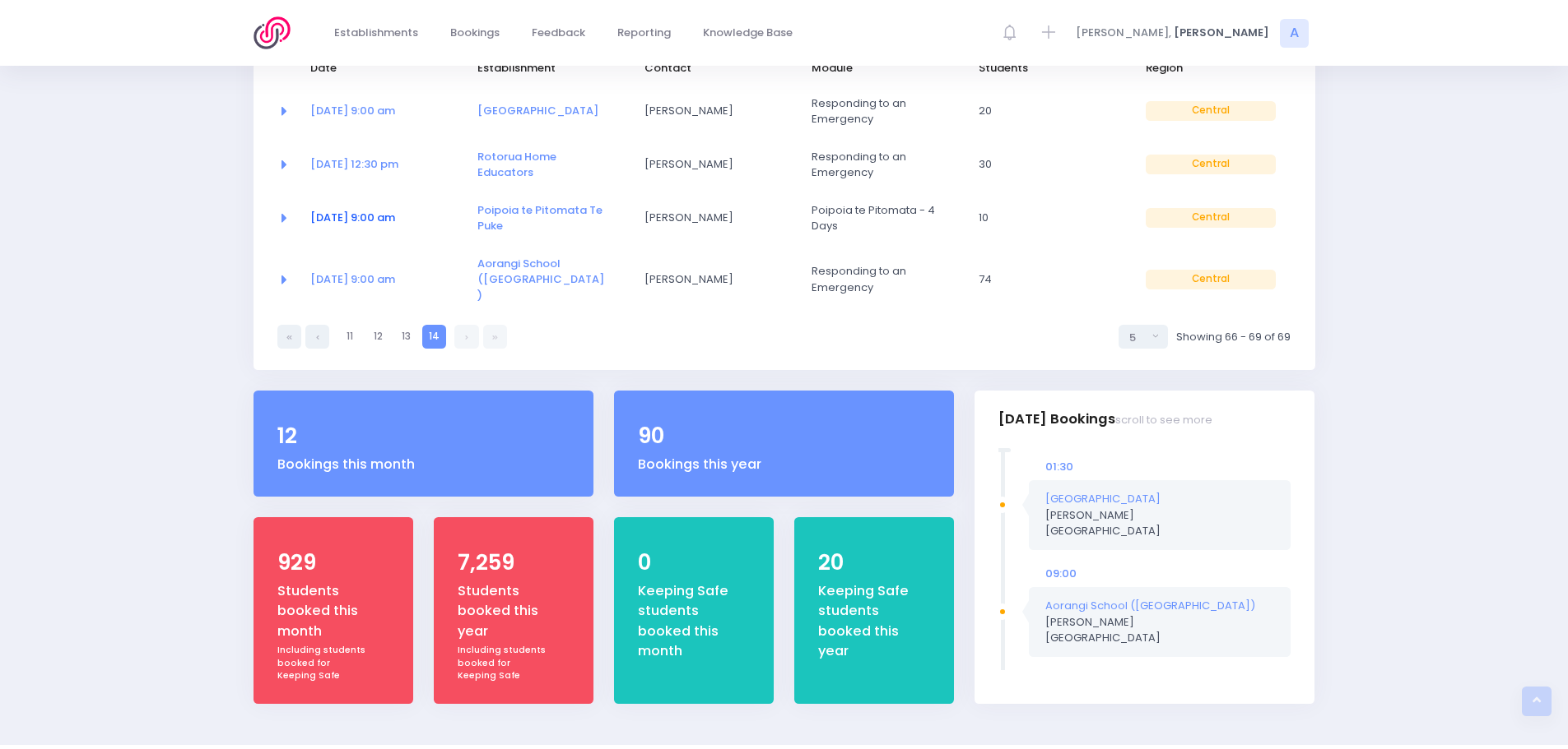
click at [382, 220] on link "22 Sep at 9:00 am" at bounding box center [352, 218] width 85 height 15
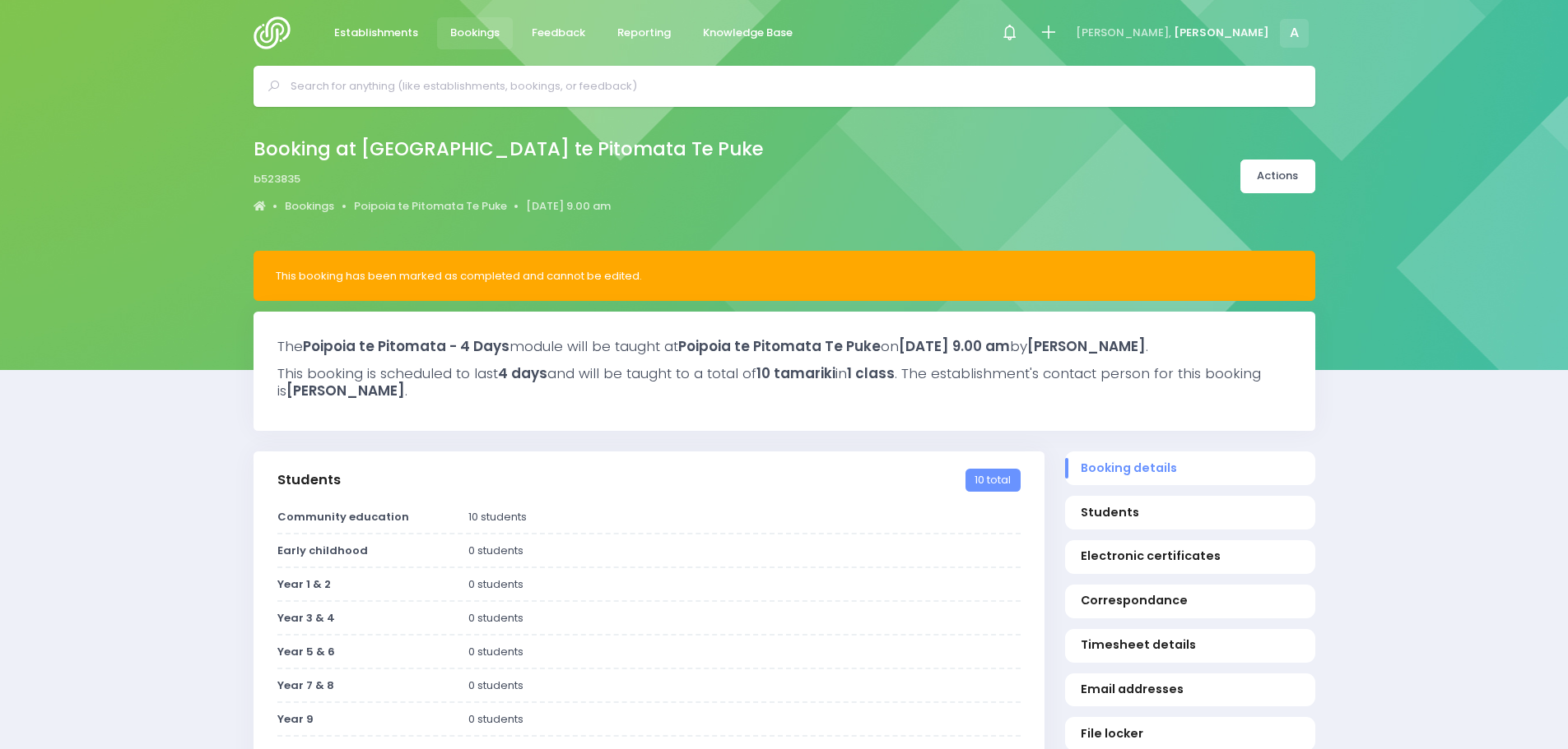
select select "5"
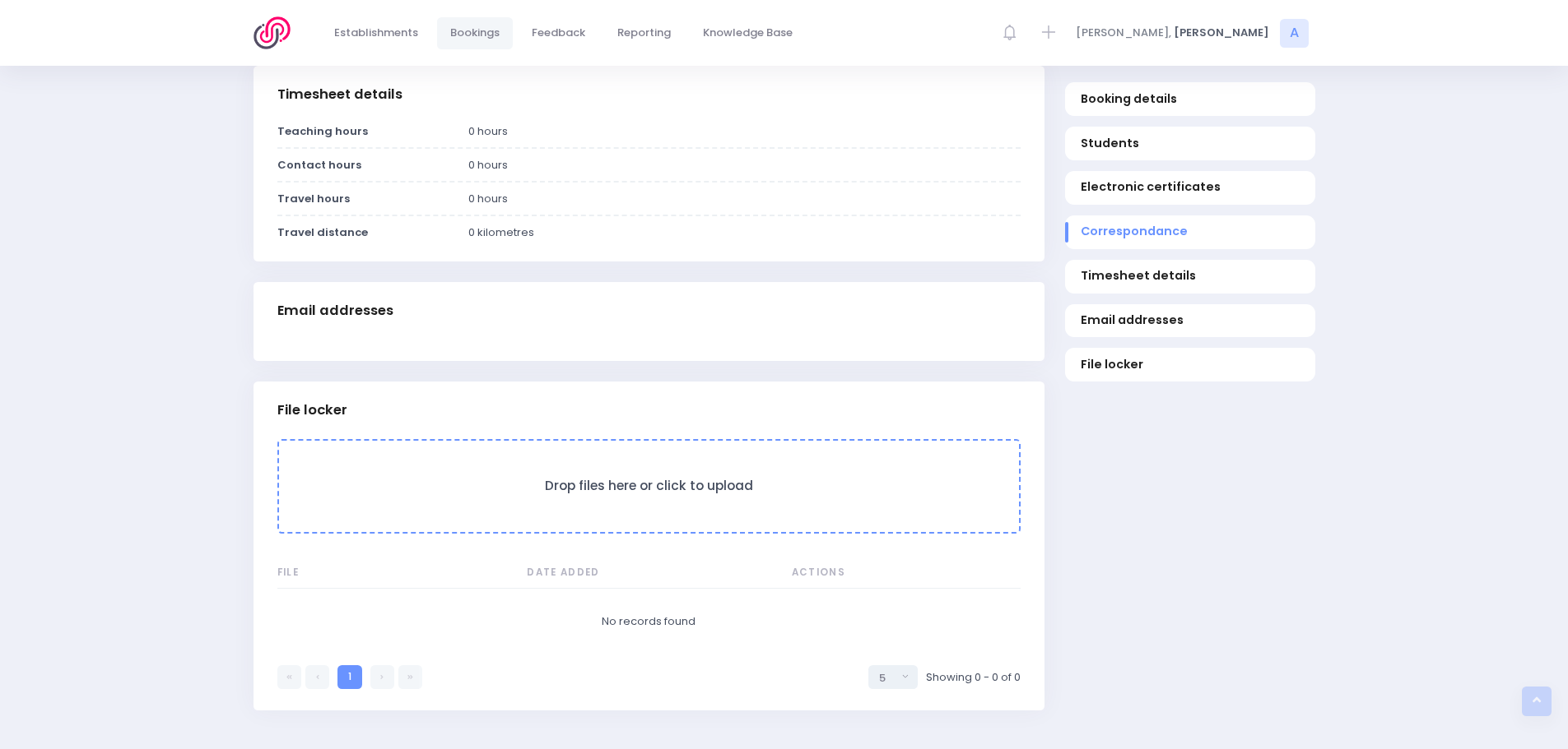
scroll to position [1025, 0]
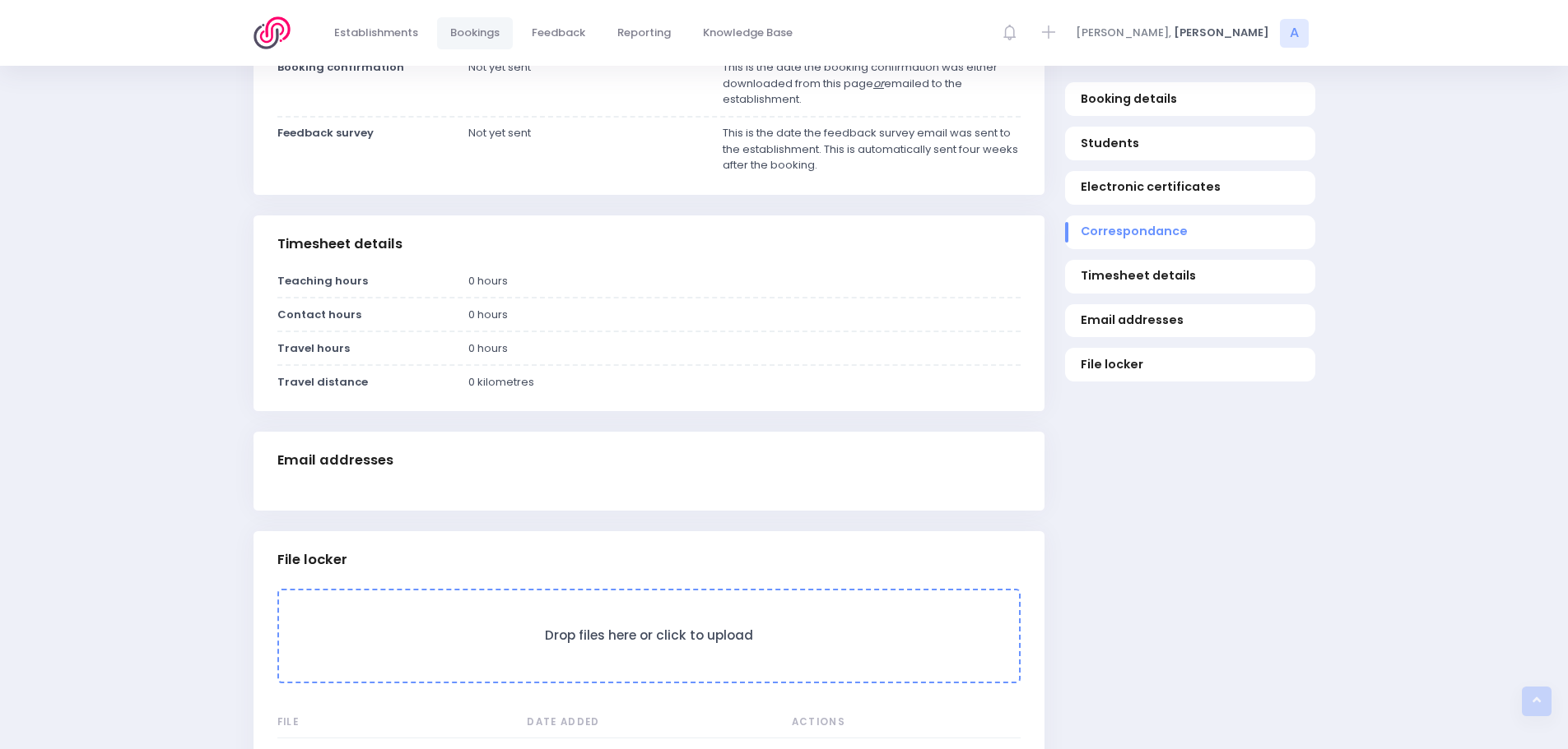
click at [260, 25] on img at bounding box center [277, 32] width 47 height 33
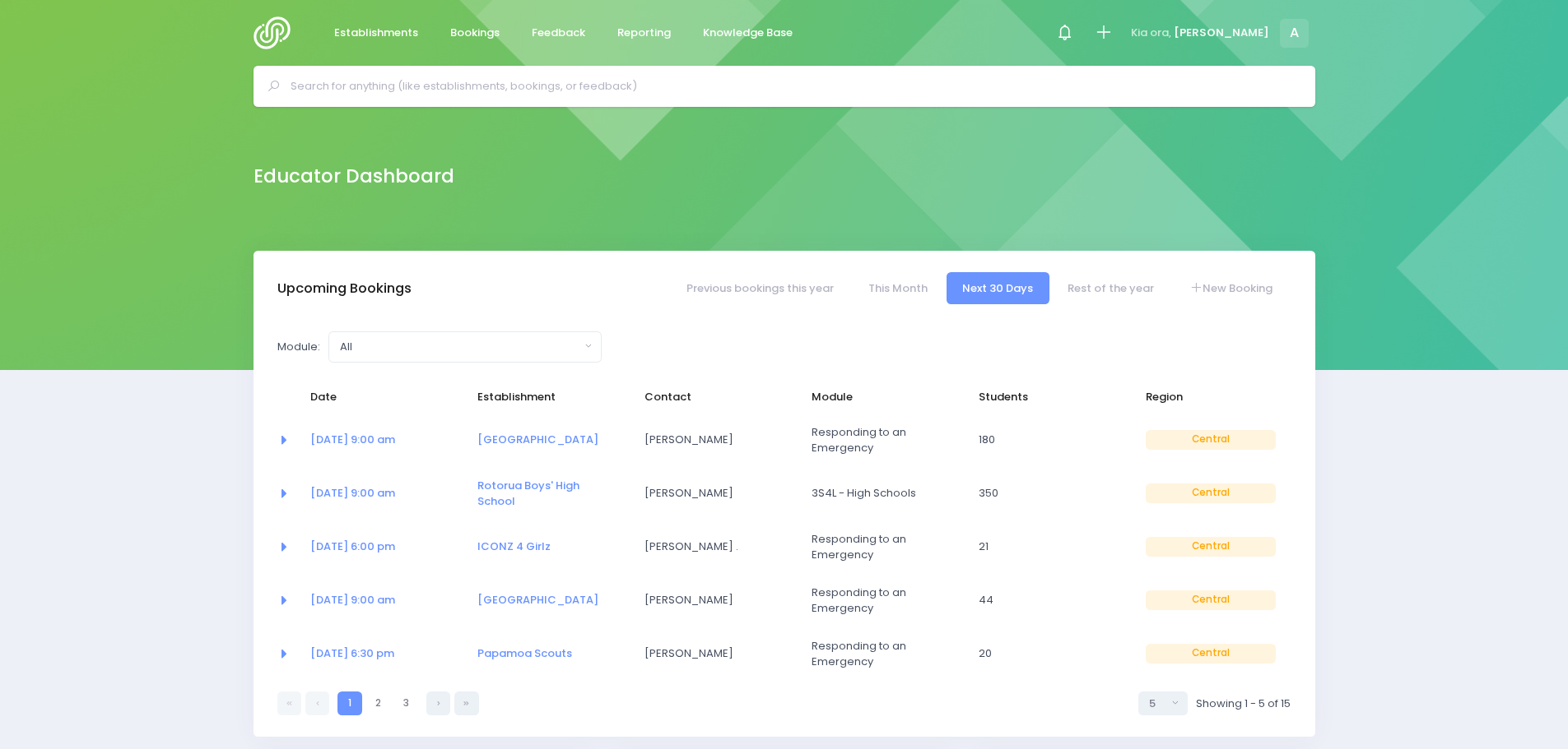
select select "5"
